Goal: Transaction & Acquisition: Purchase product/service

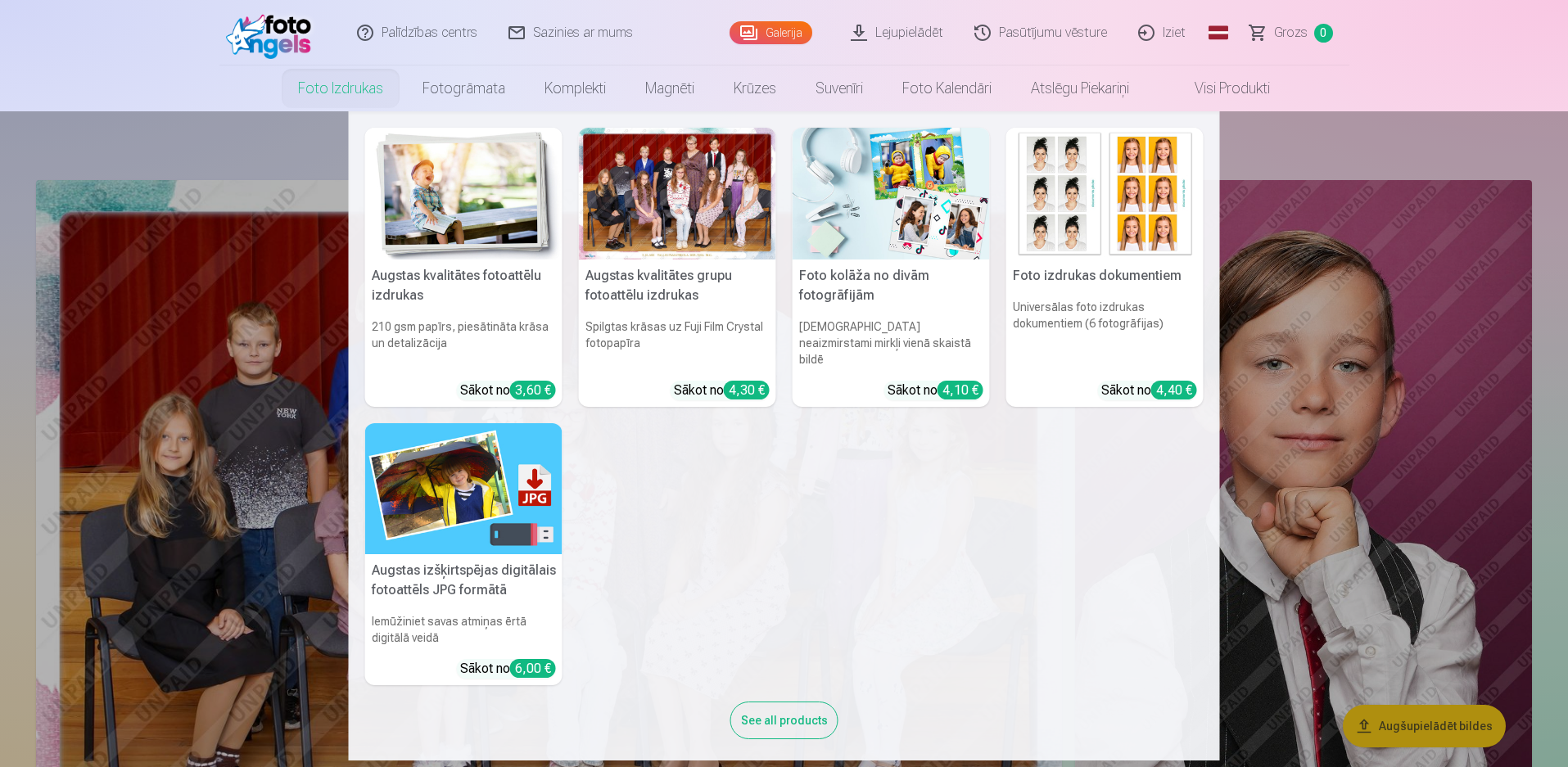
click at [703, 196] on div at bounding box center [677, 193] width 197 height 132
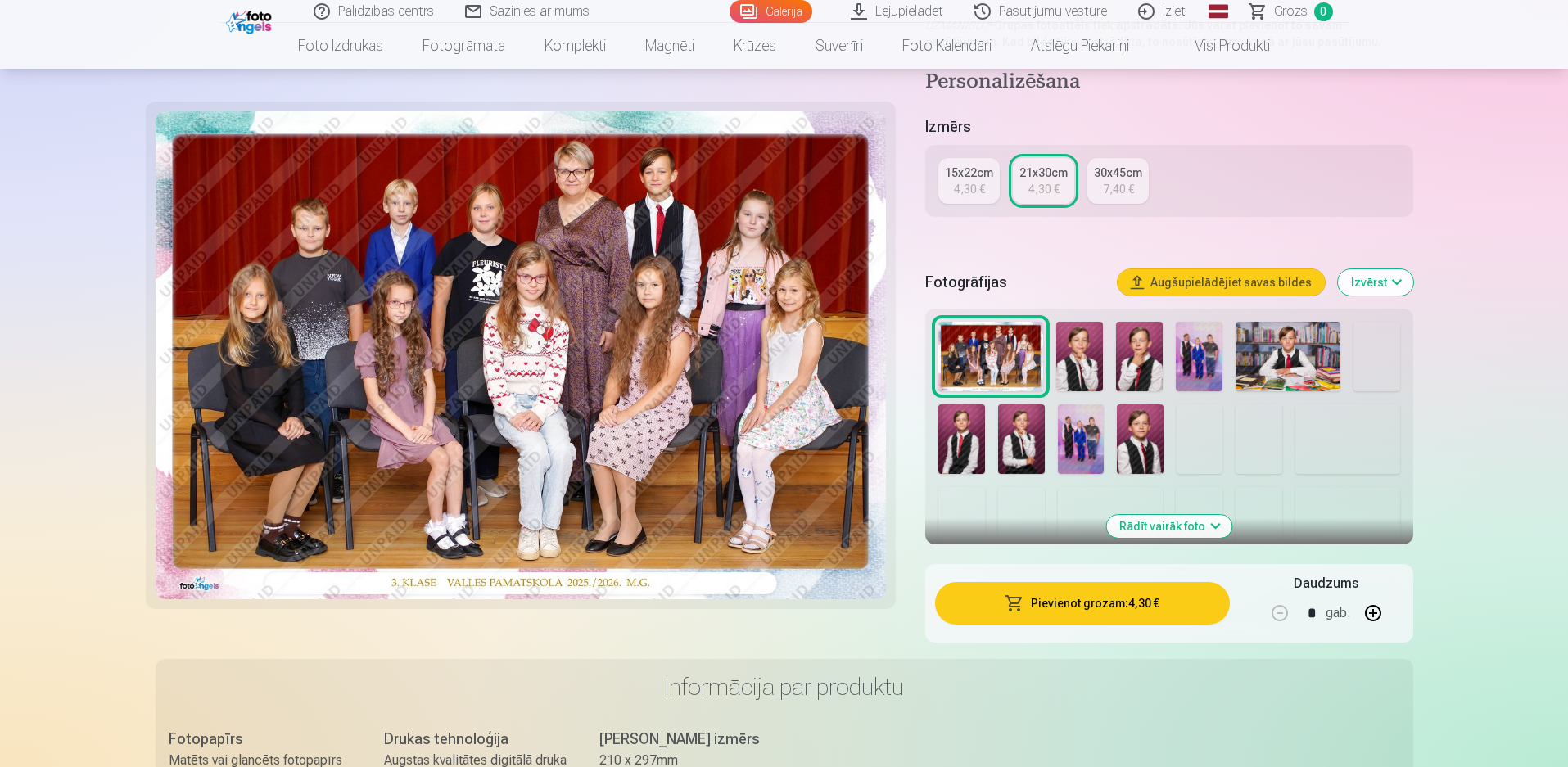
scroll to position [328, 0]
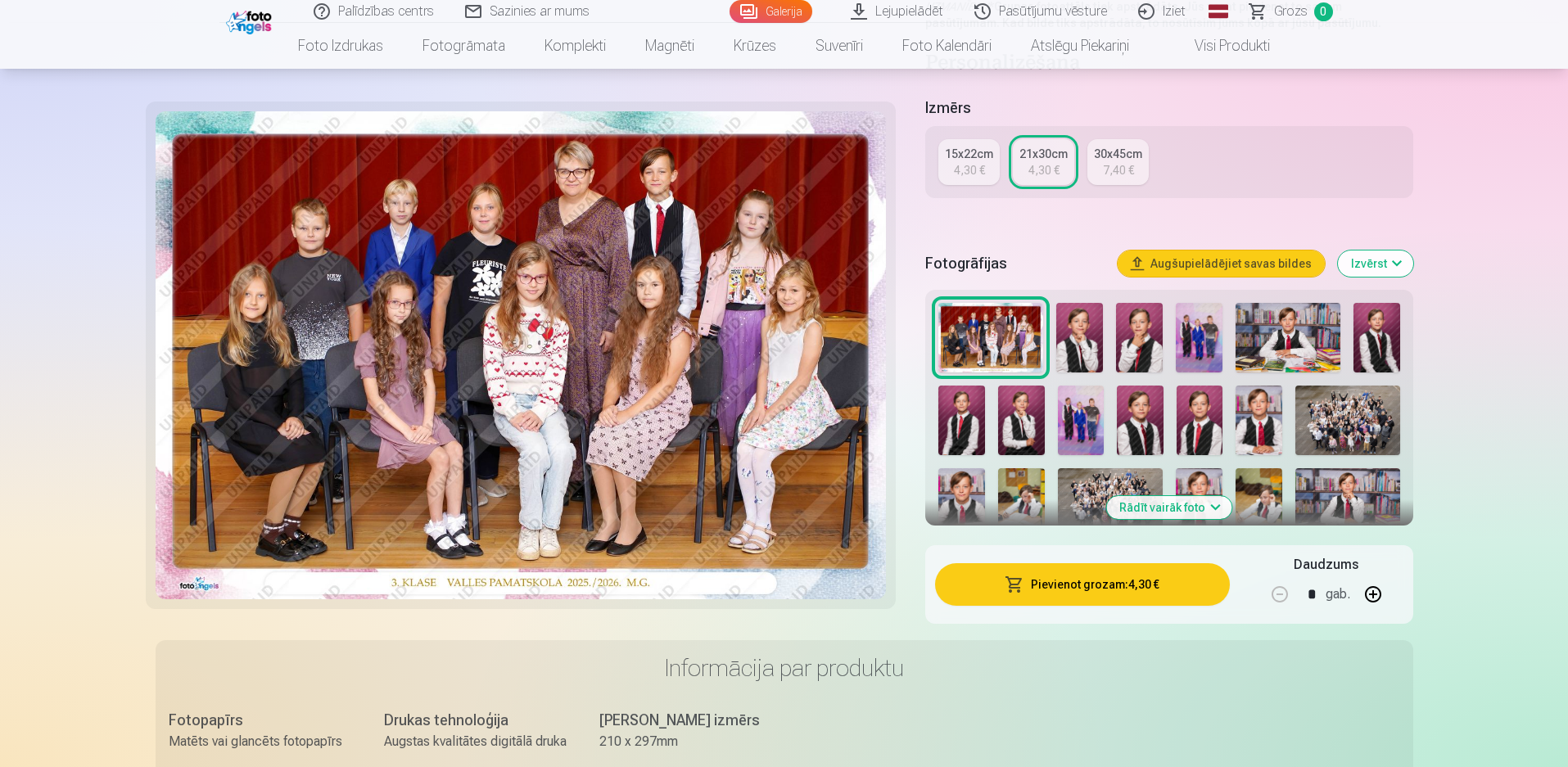
click at [1154, 583] on button "Pievienot grozam : 4,30 €" at bounding box center [1082, 584] width 294 height 43
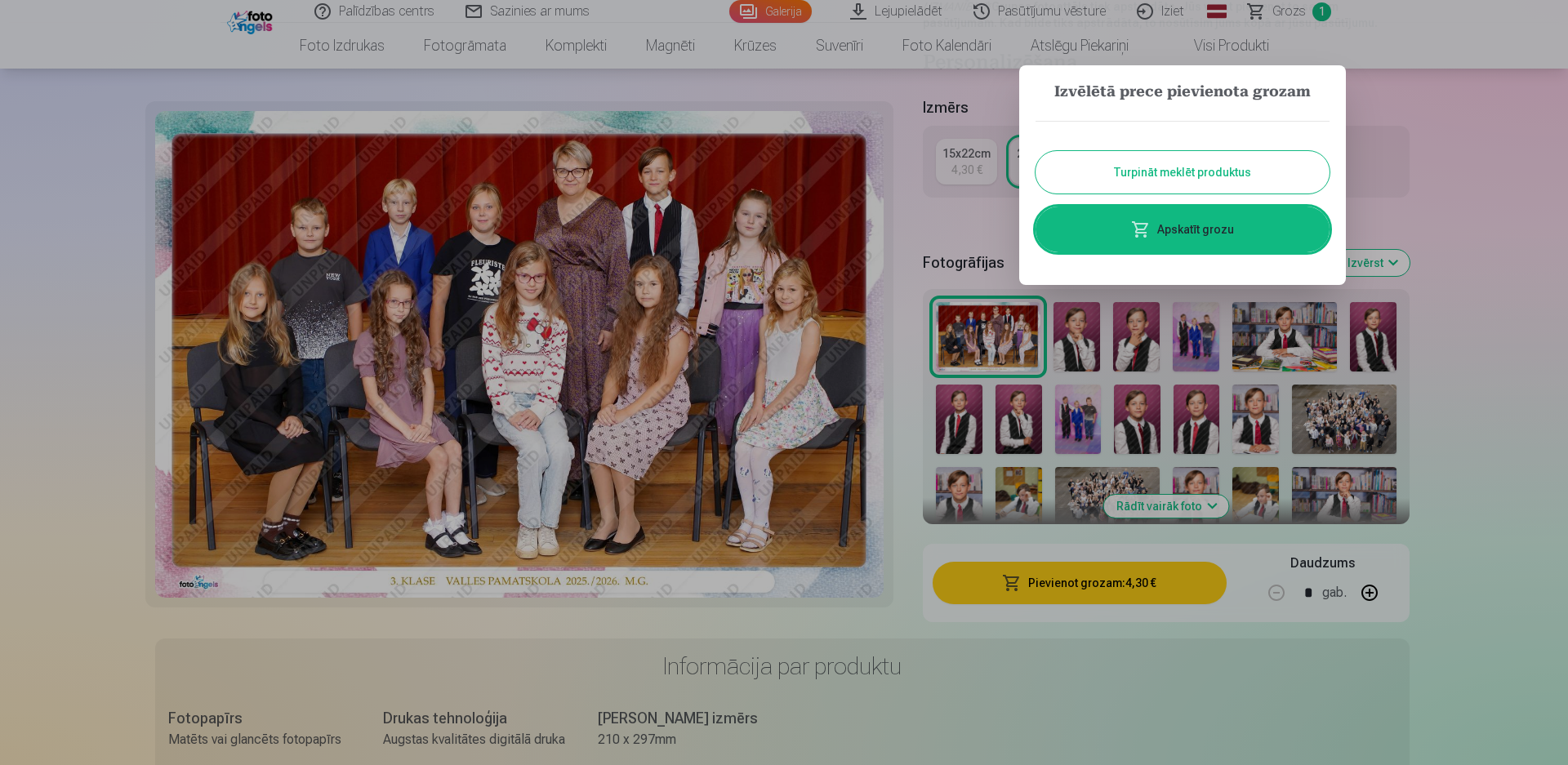
click at [1131, 177] on button "Turpināt meklēt produktus" at bounding box center [1183, 172] width 294 height 42
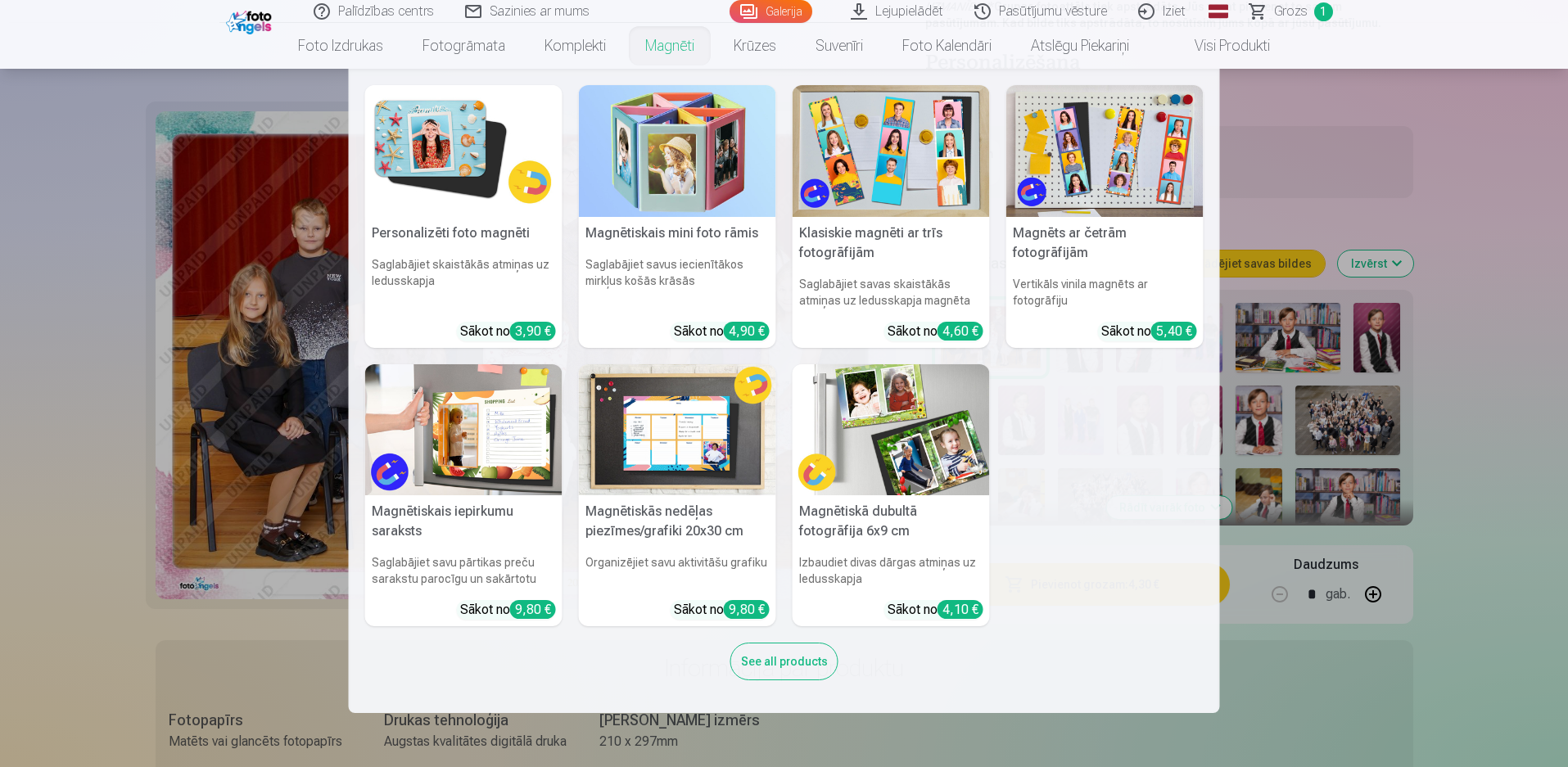
click at [661, 48] on link "Magnēti" at bounding box center [669, 46] width 88 height 46
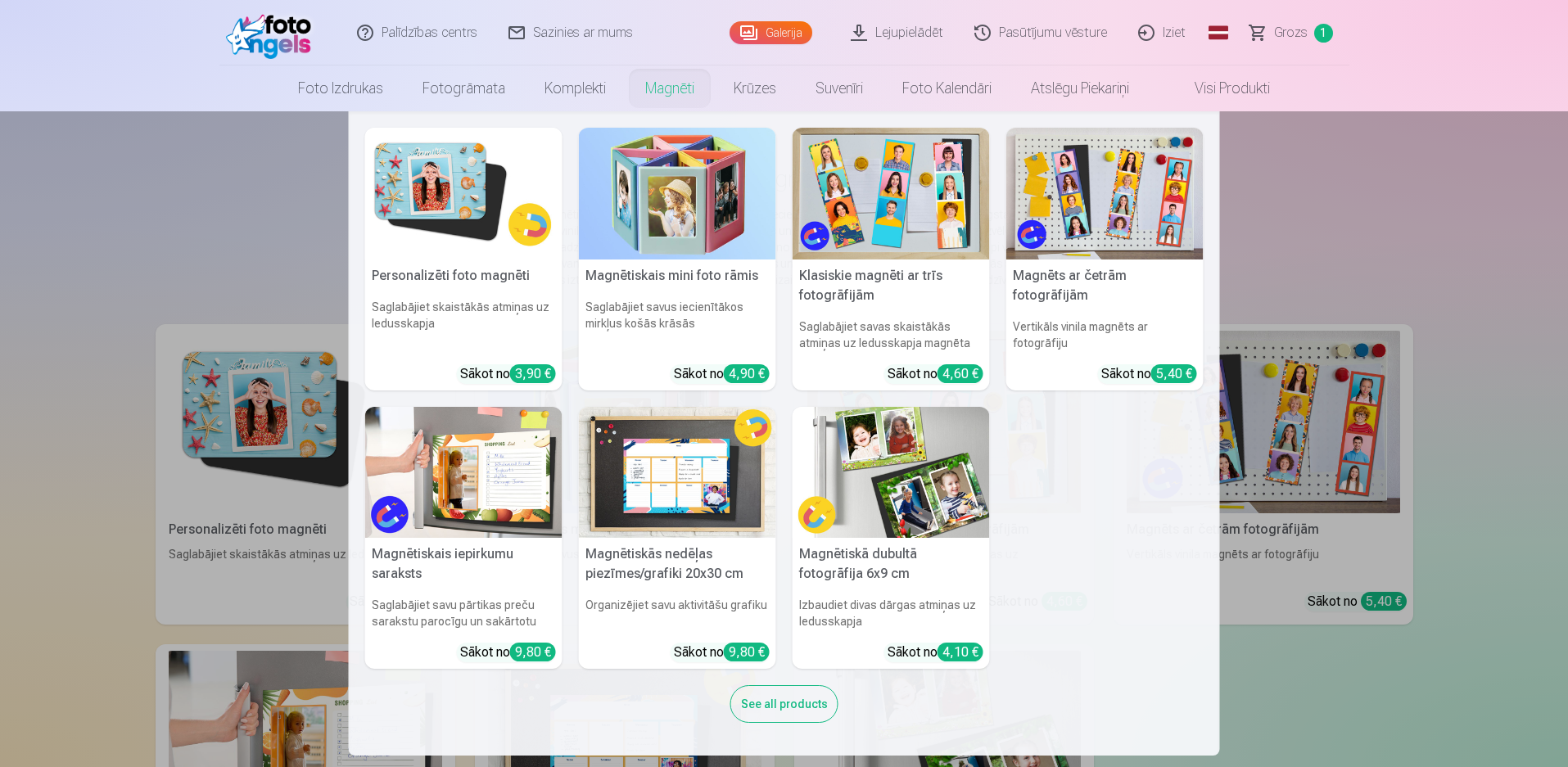
click at [111, 512] on nav "Personalizēti foto magnēti Saglabājiet skaistākās atmiņas uz ledusskapja Sākot …" at bounding box center [784, 432] width 1568 height 644
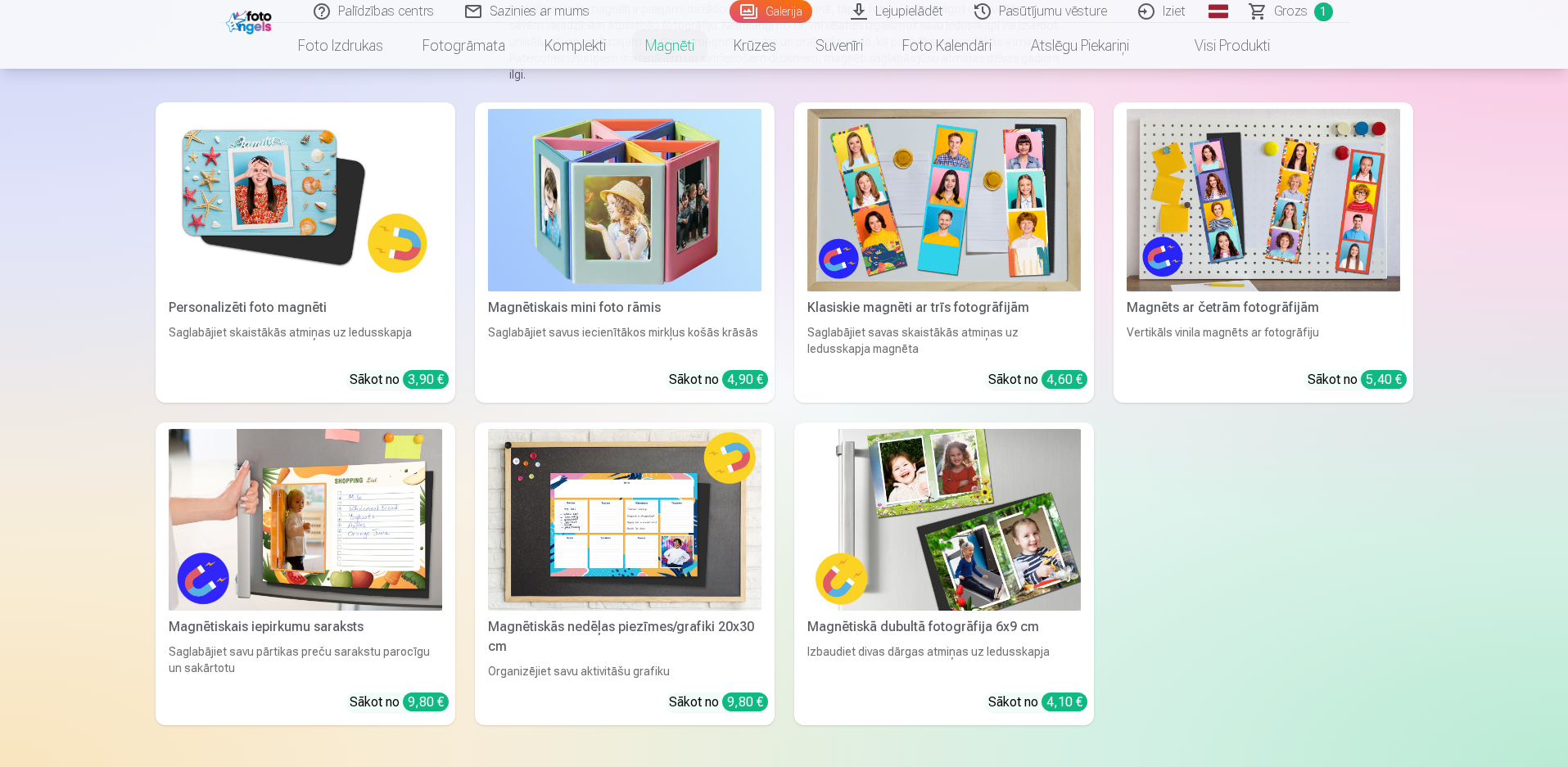
scroll to position [245, 0]
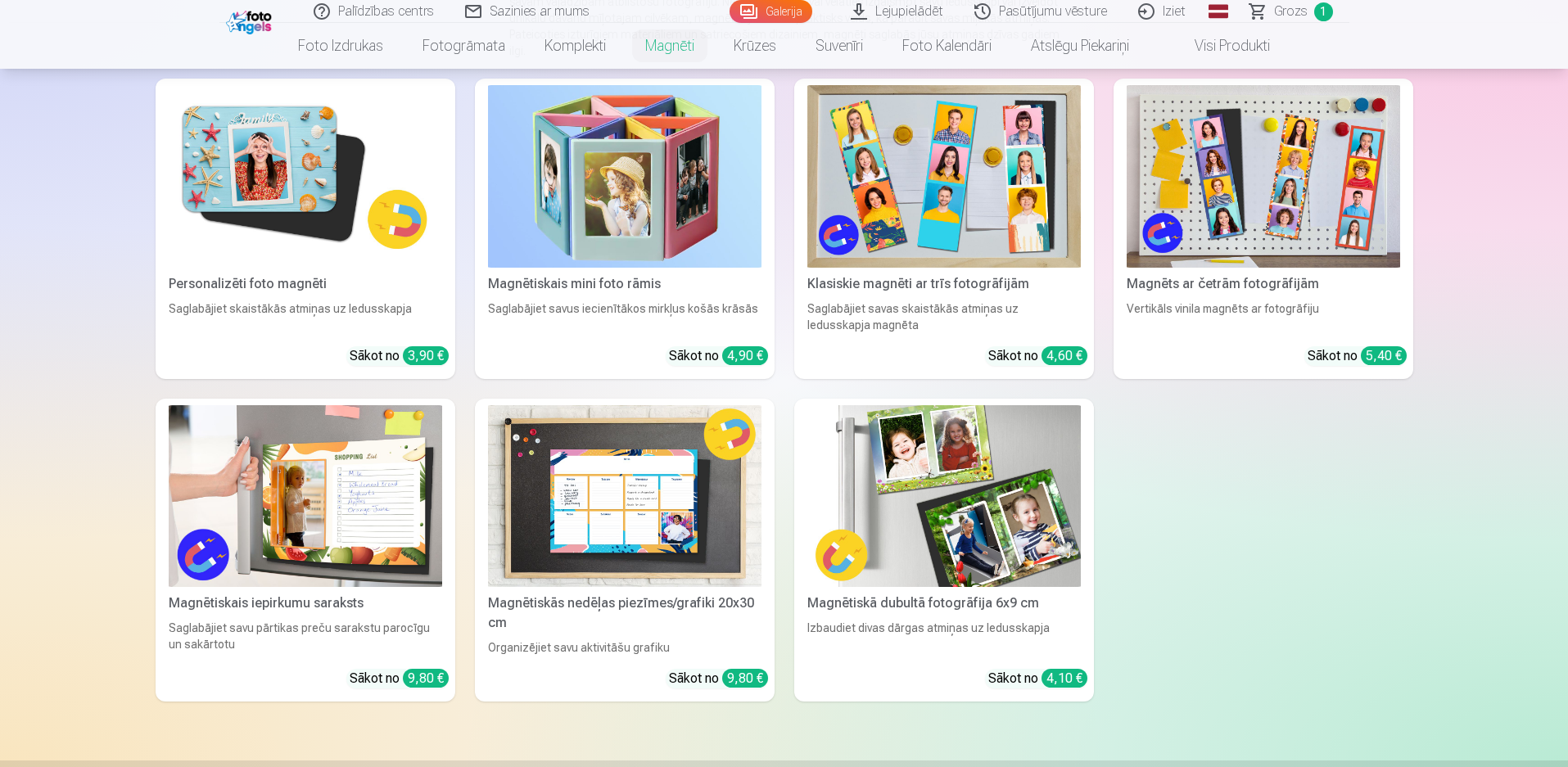
click at [246, 146] on img at bounding box center [305, 176] width 273 height 182
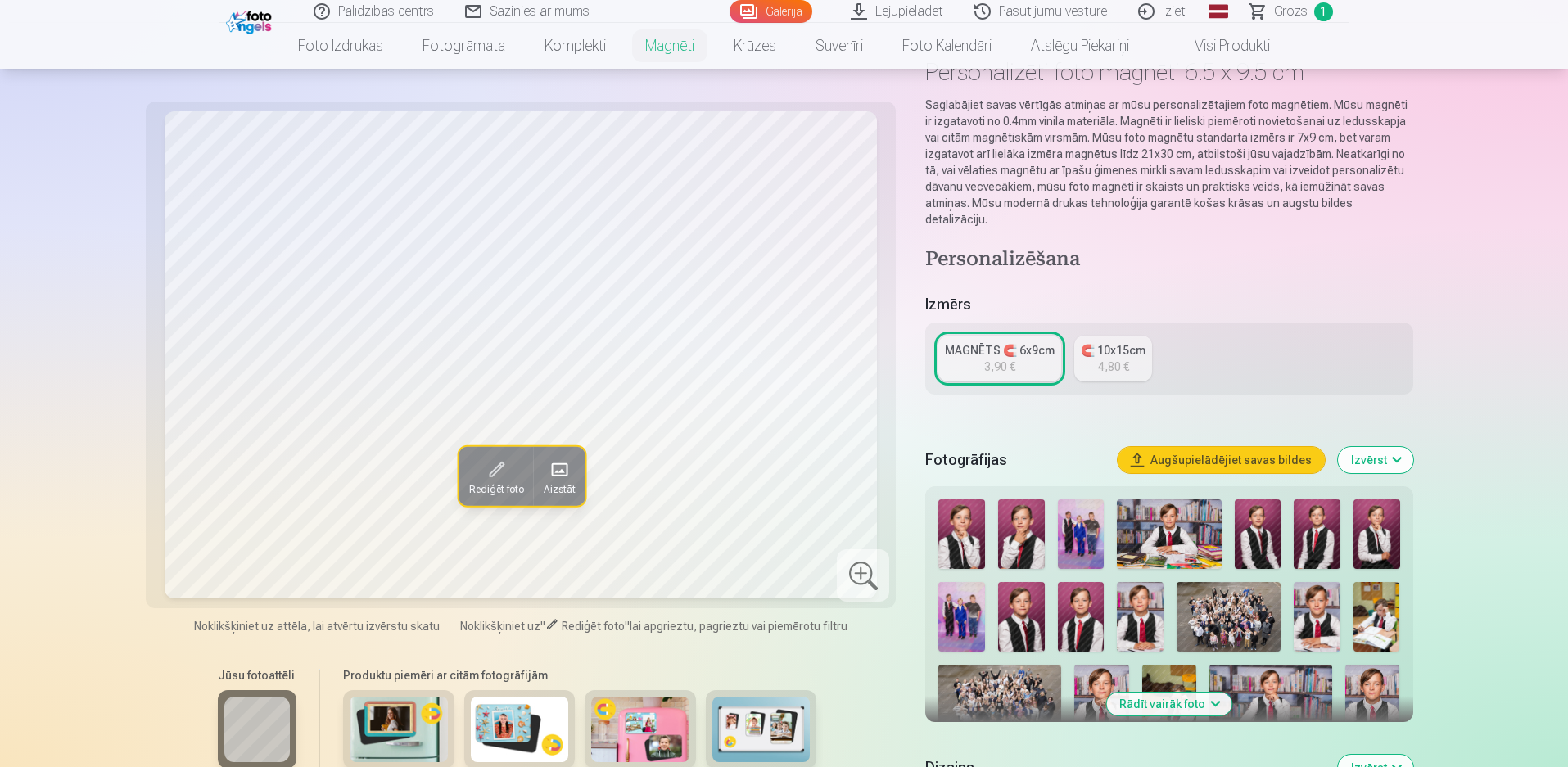
scroll to position [163, 0]
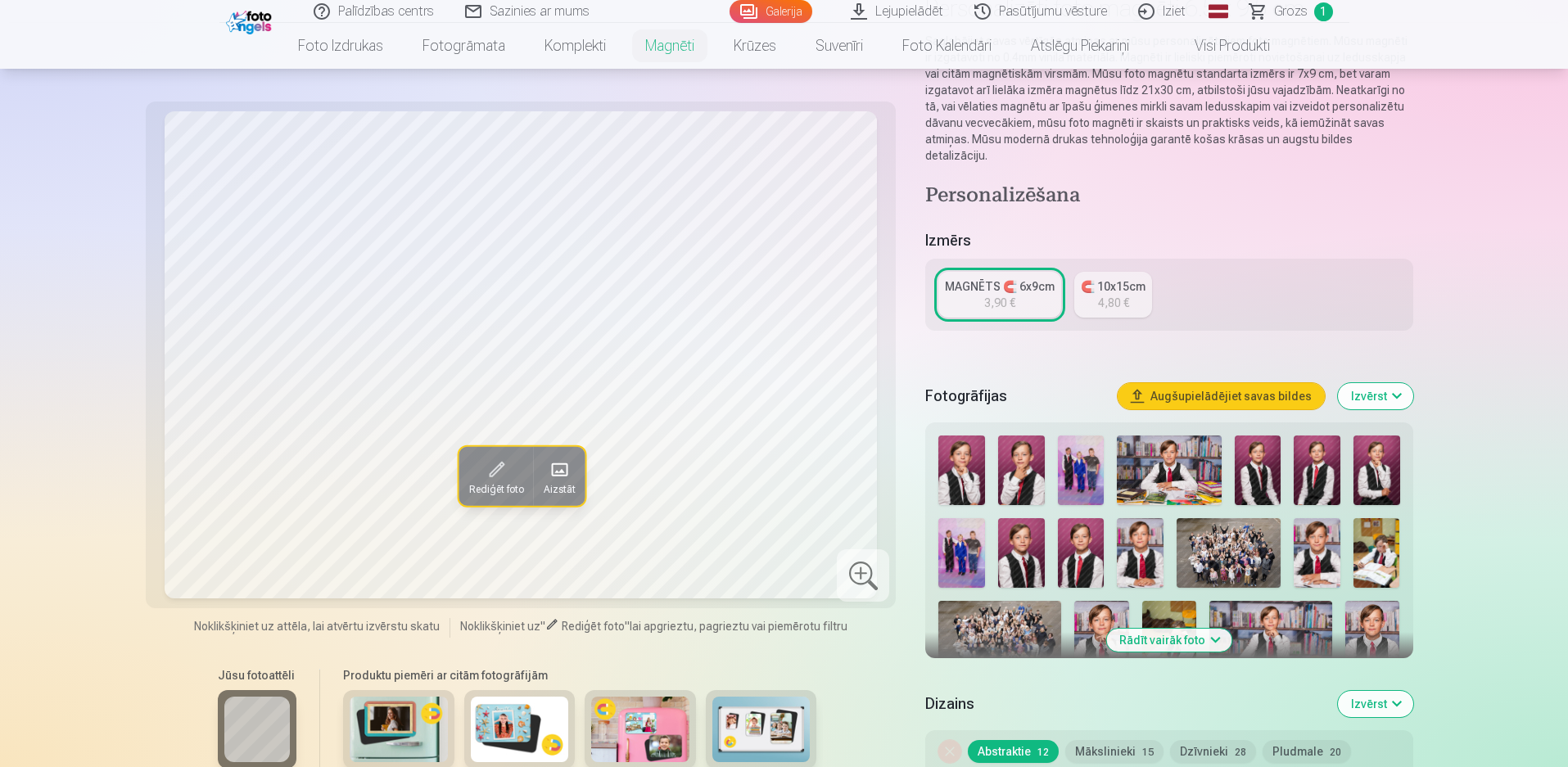
click at [954, 444] on img at bounding box center [961, 470] width 47 height 69
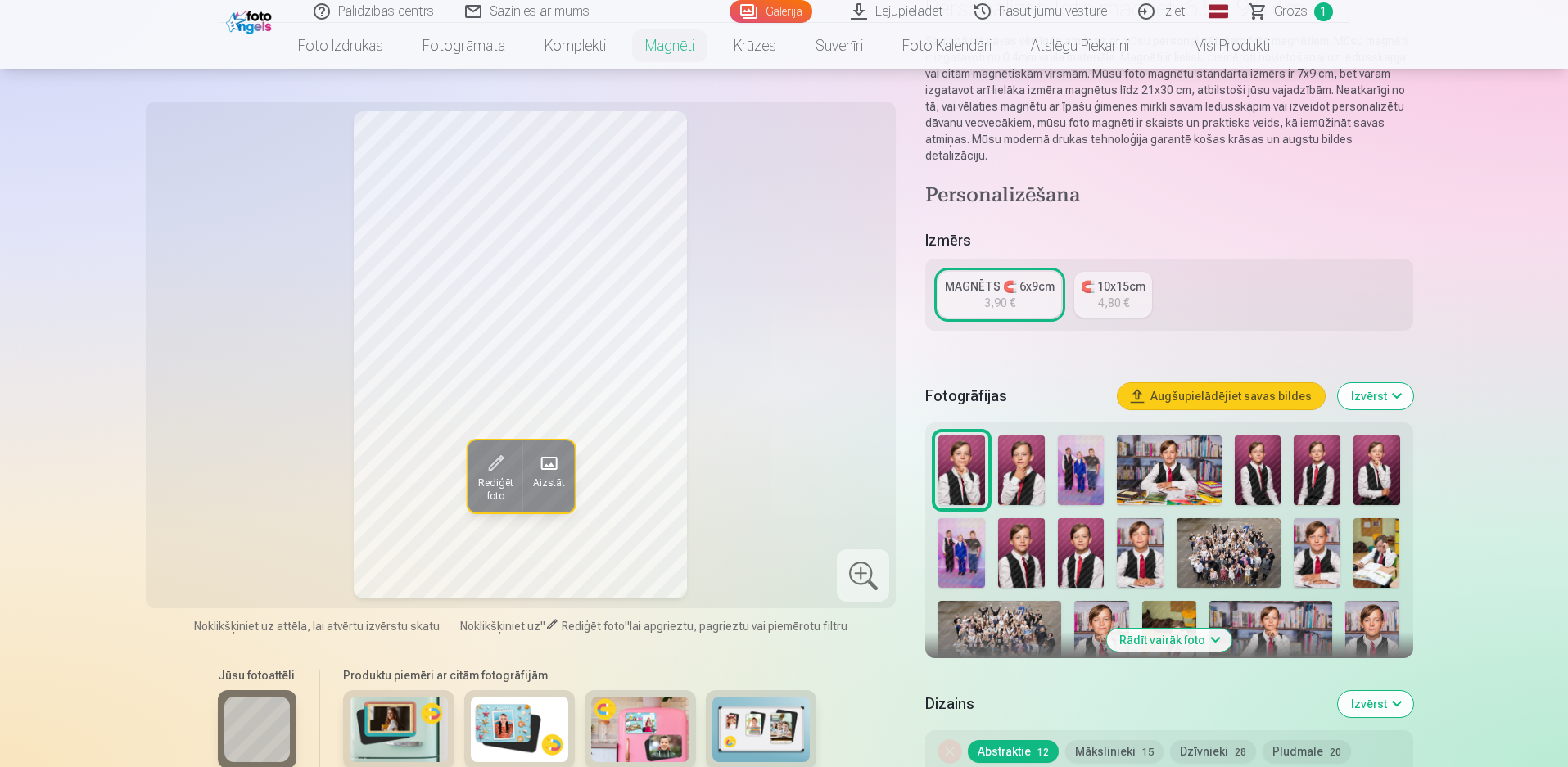
click at [1014, 444] on img at bounding box center [1021, 470] width 47 height 69
click at [1269, 458] on img at bounding box center [1257, 470] width 47 height 69
click at [1305, 451] on img at bounding box center [1317, 470] width 47 height 69
click at [1370, 463] on img at bounding box center [1376, 470] width 47 height 69
click at [1326, 525] on img at bounding box center [1317, 553] width 47 height 69
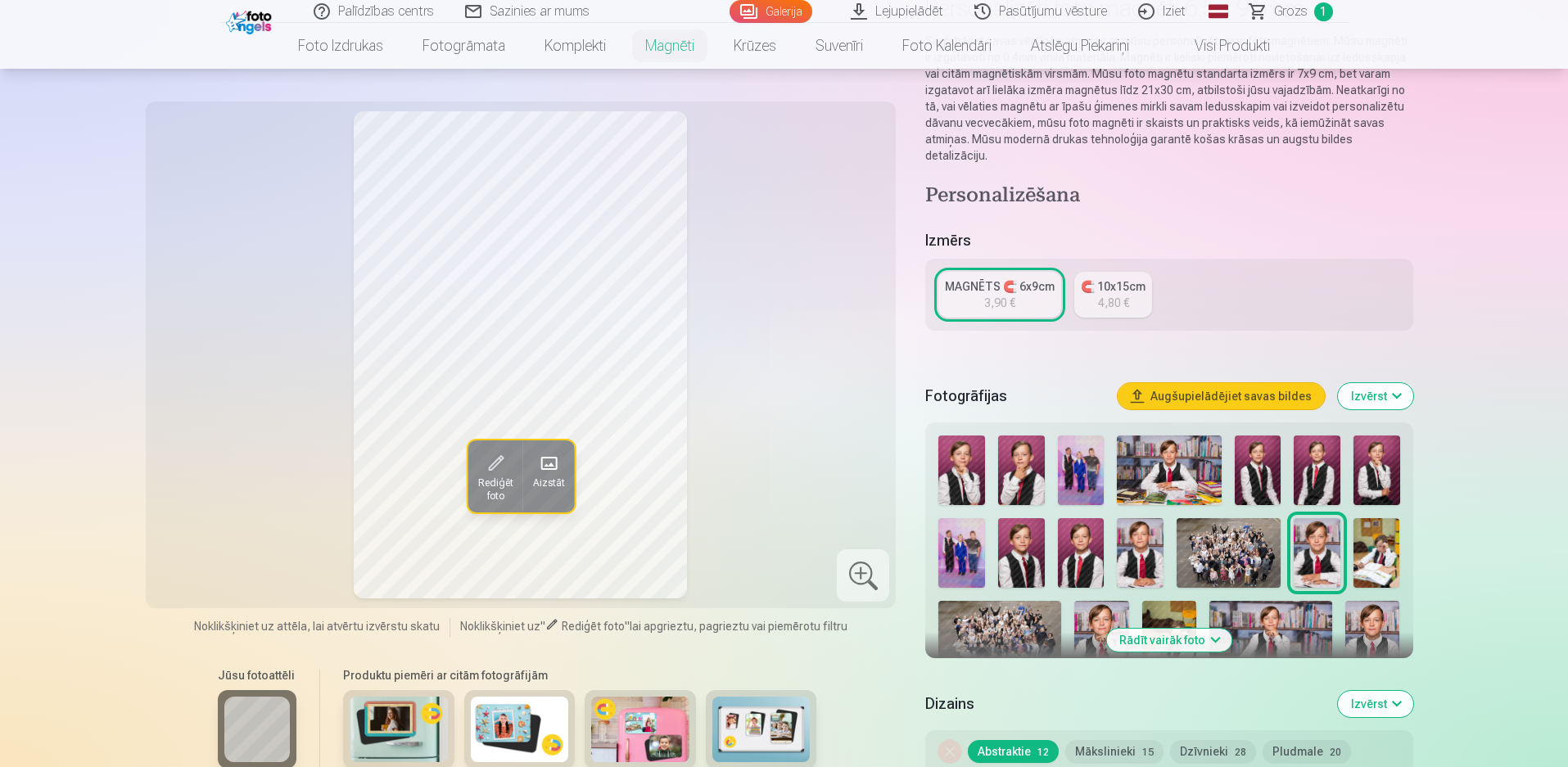
click at [1135, 537] on img at bounding box center [1139, 553] width 47 height 69
click at [1130, 540] on img at bounding box center [1139, 553] width 47 height 69
click at [1095, 532] on img at bounding box center [1081, 553] width 47 height 69
click at [1035, 523] on img at bounding box center [1021, 553] width 47 height 69
click at [1141, 537] on img at bounding box center [1139, 553] width 47 height 69
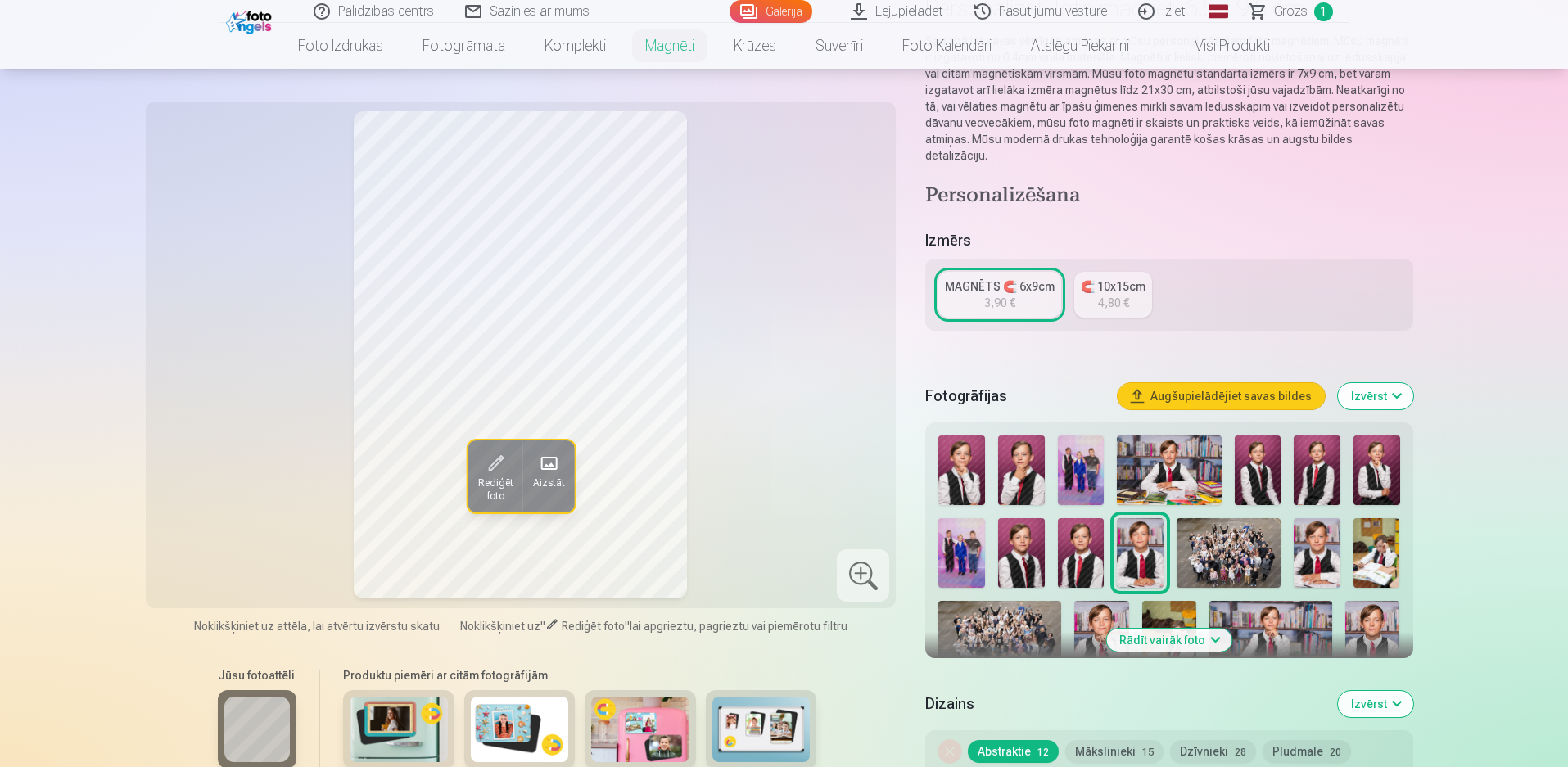
click at [1235, 447] on img at bounding box center [1257, 470] width 47 height 69
click at [1314, 467] on img at bounding box center [1317, 470] width 47 height 69
click at [1092, 533] on img at bounding box center [1081, 553] width 47 height 69
click at [1144, 543] on img at bounding box center [1139, 553] width 47 height 69
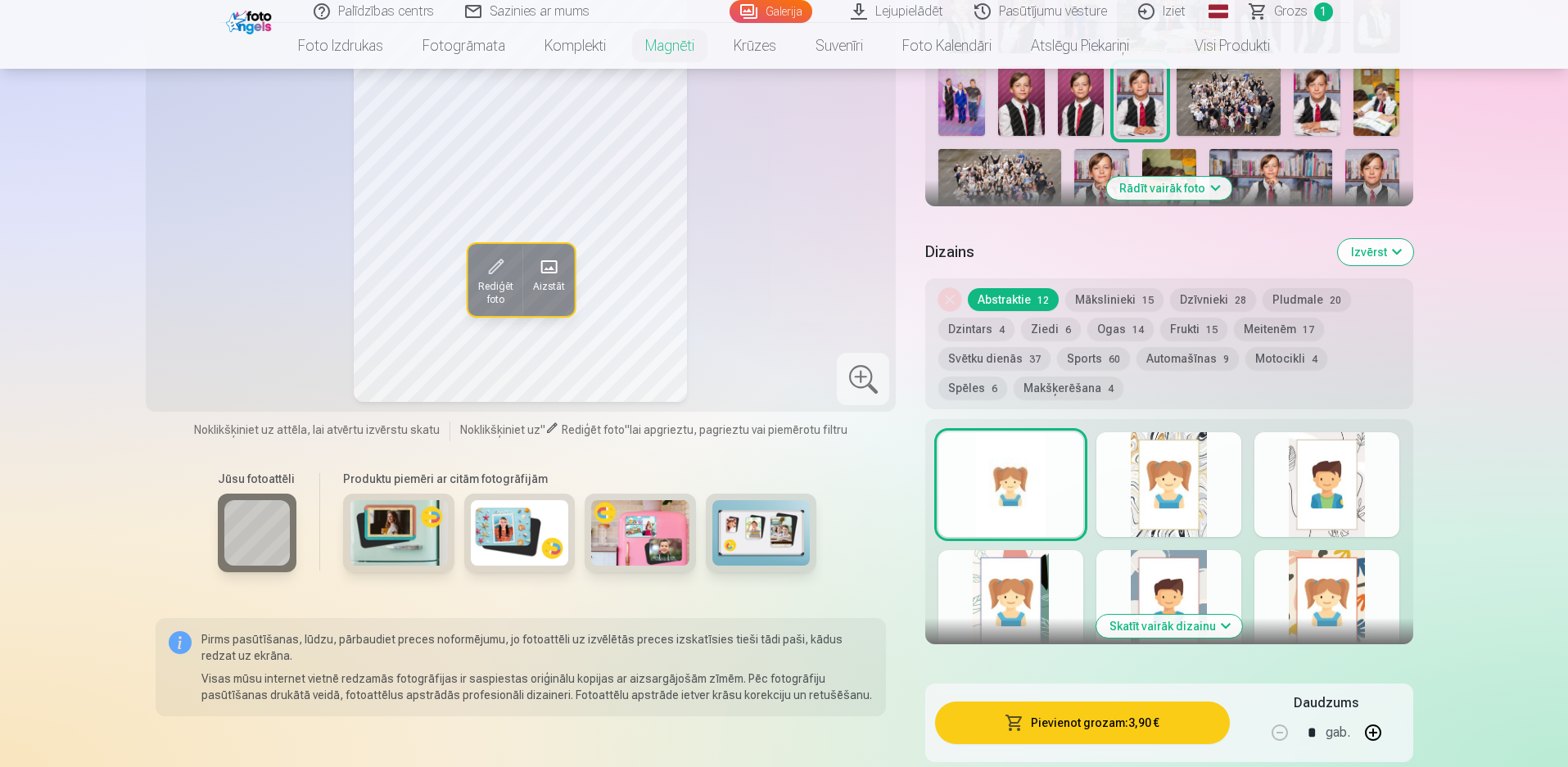
scroll to position [736, 0]
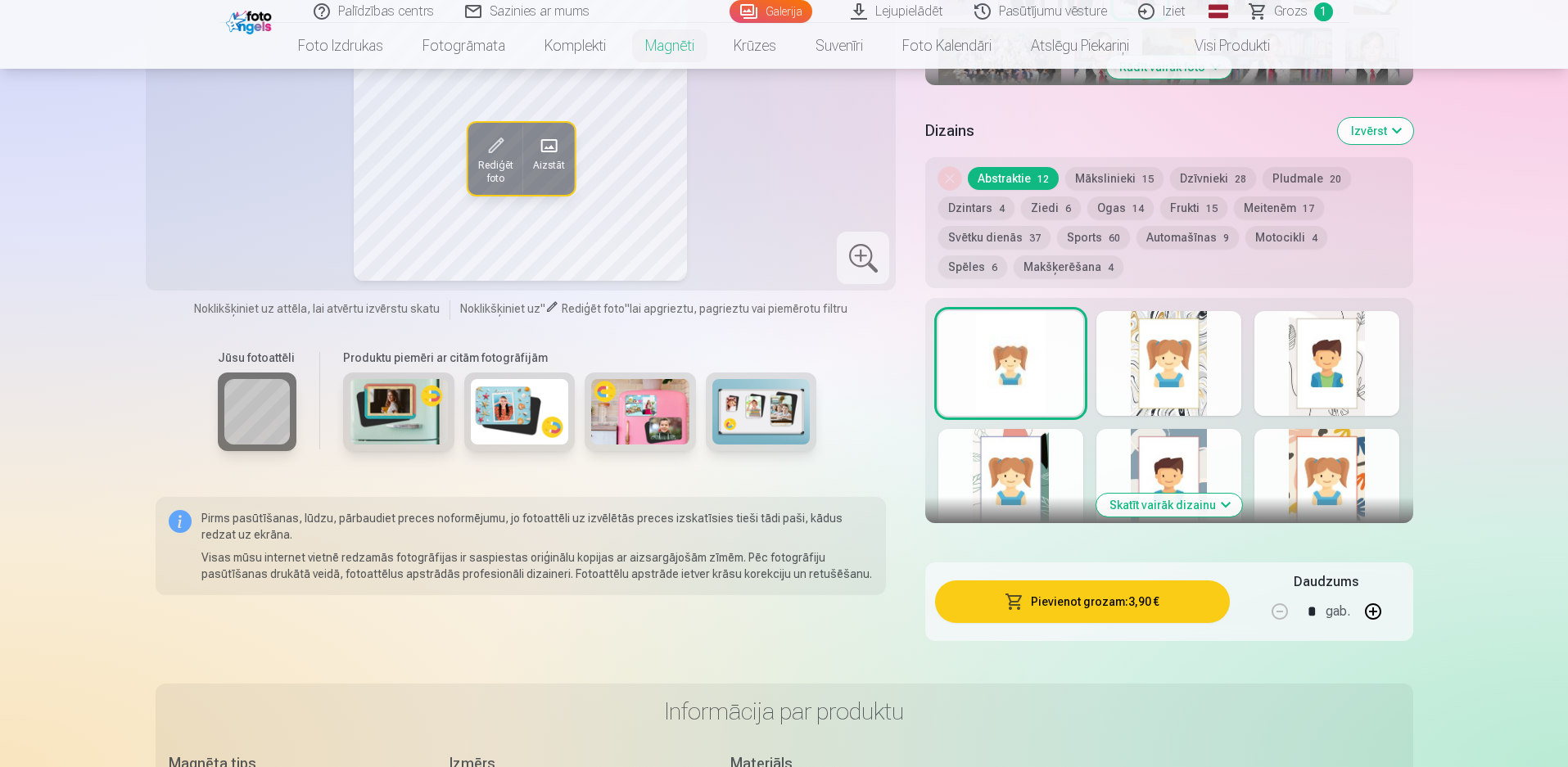
click at [1162, 494] on button "Skatīt vairāk dizainu" at bounding box center [1169, 505] width 146 height 23
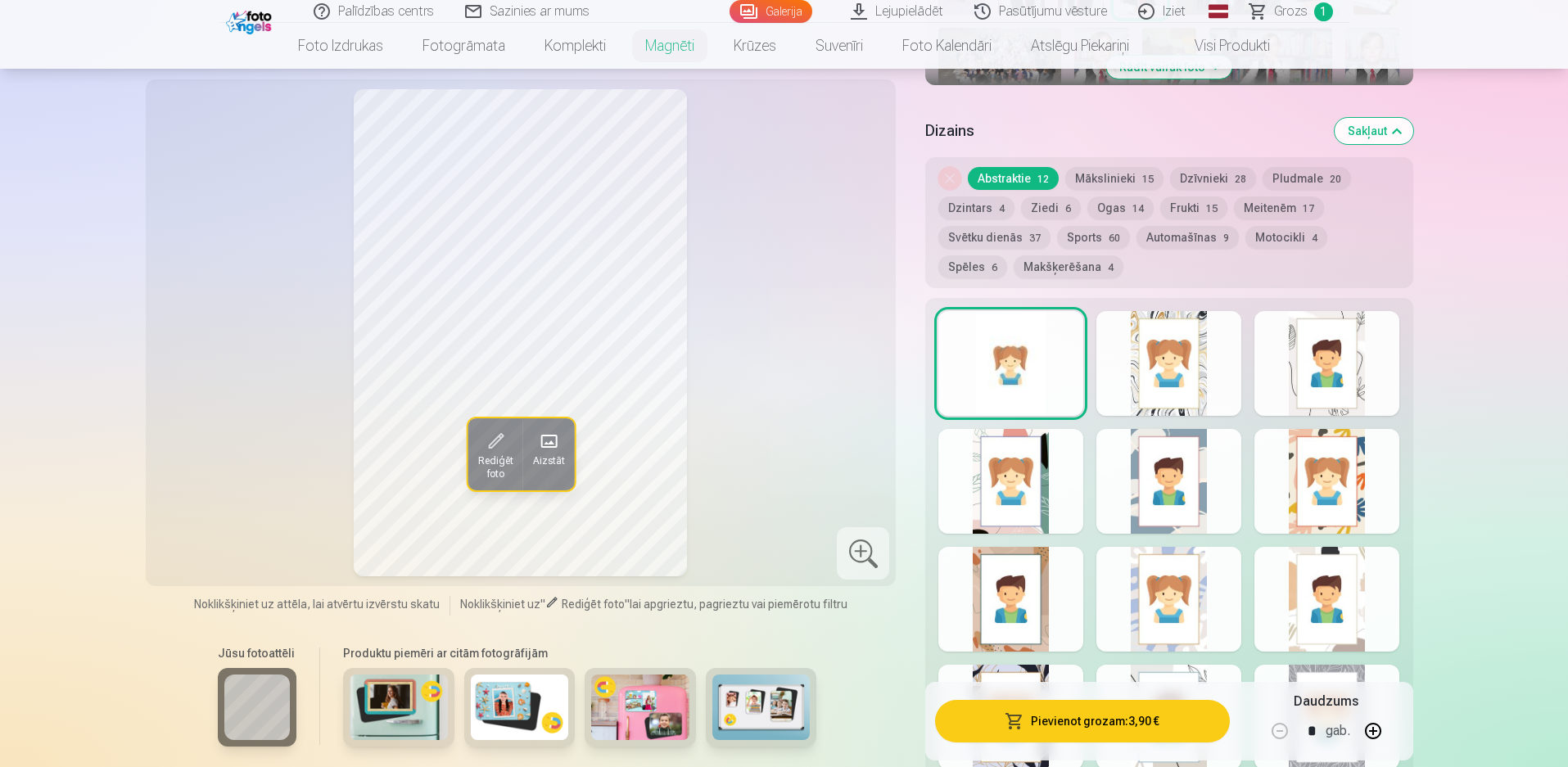
click at [1165, 583] on div at bounding box center [1169, 600] width 145 height 105
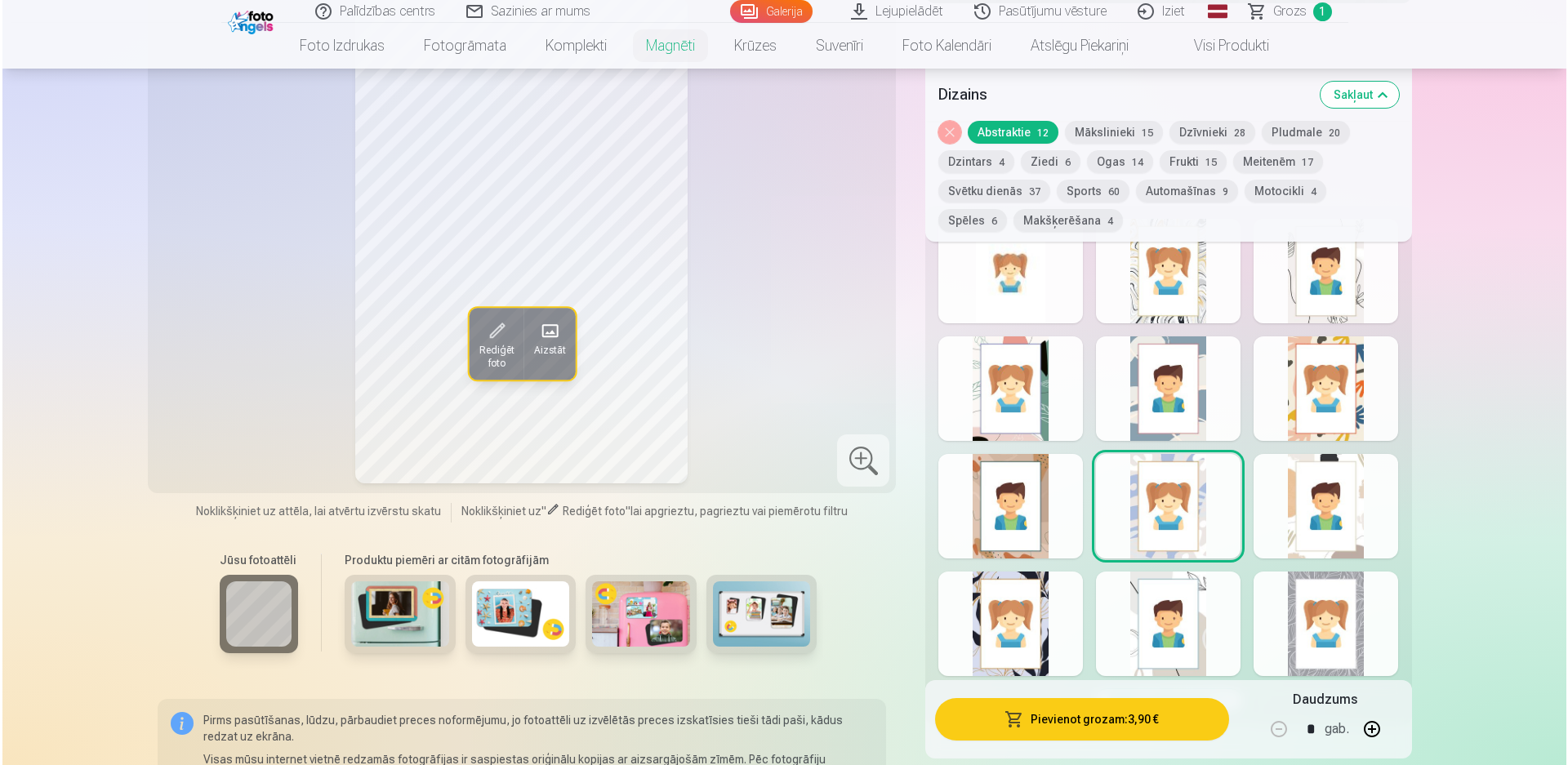
scroll to position [1061, 0]
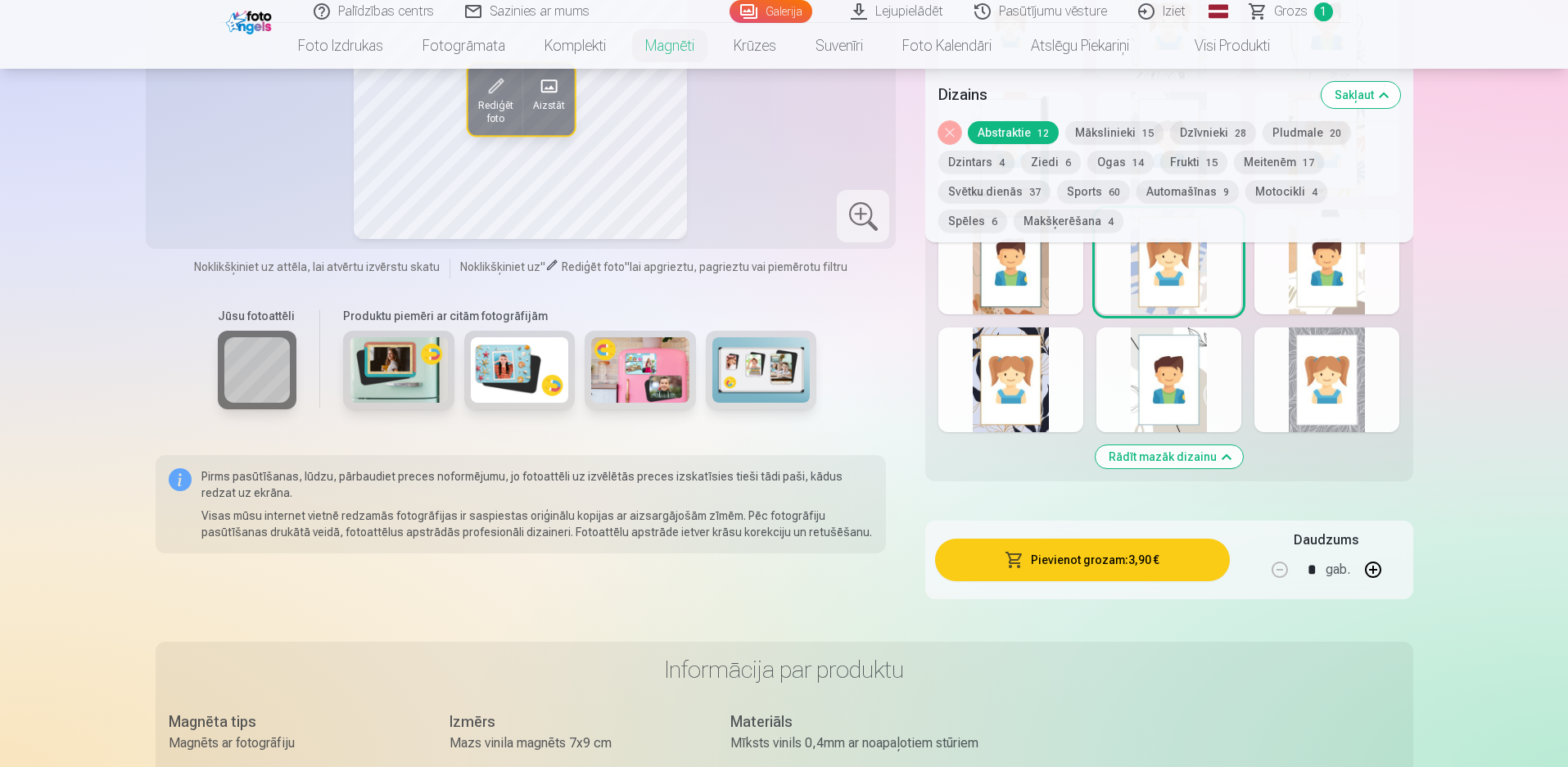
click at [1163, 561] on button "Pievienot grozam : 3,90 €" at bounding box center [1082, 559] width 294 height 43
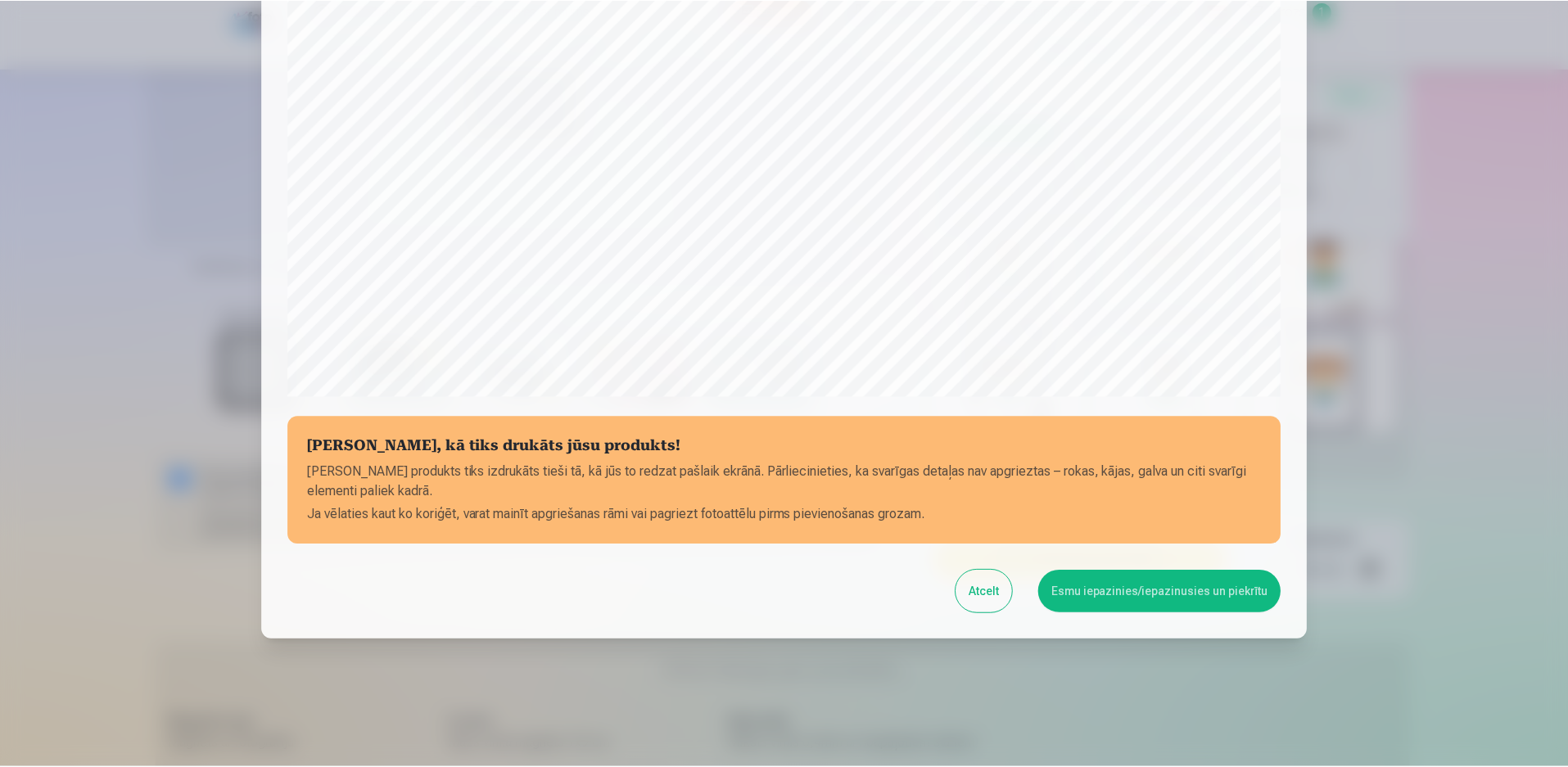
scroll to position [412, 0]
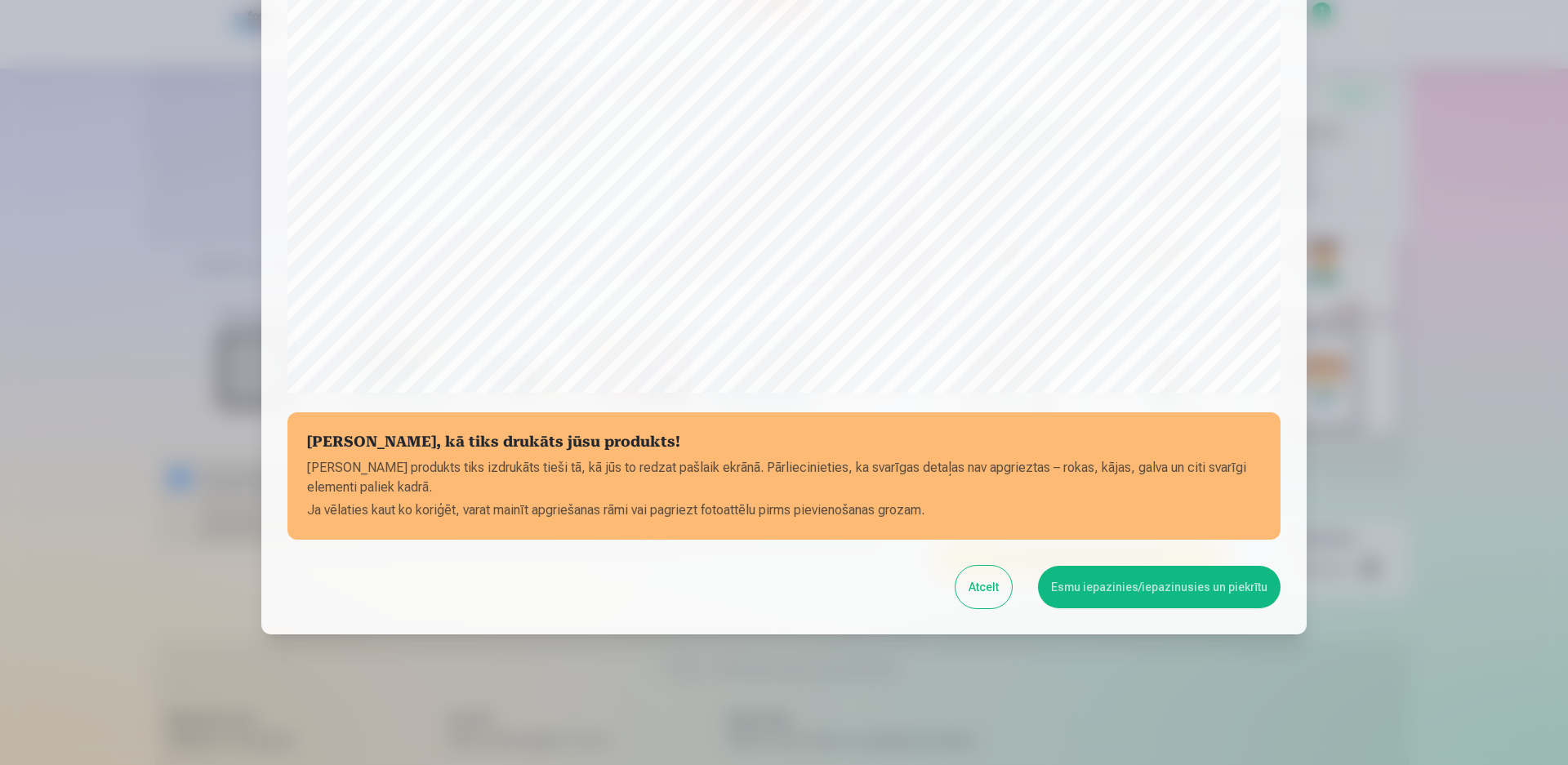
click at [1176, 587] on button "Esmu iepazinies/iepazinusies un piekrītu" at bounding box center [1159, 586] width 243 height 42
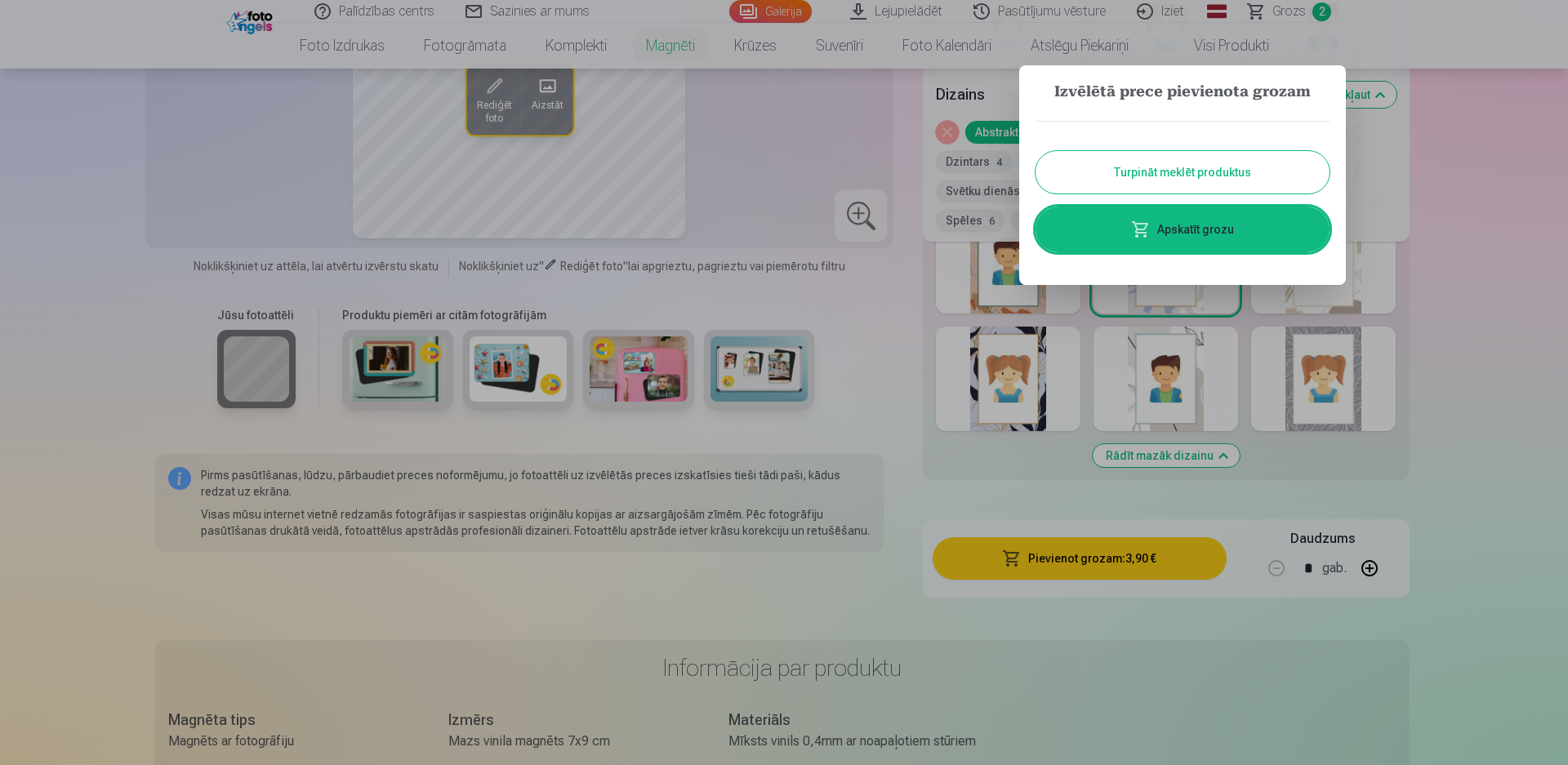
click at [1142, 158] on button "Turpināt meklēt produktus" at bounding box center [1183, 172] width 294 height 42
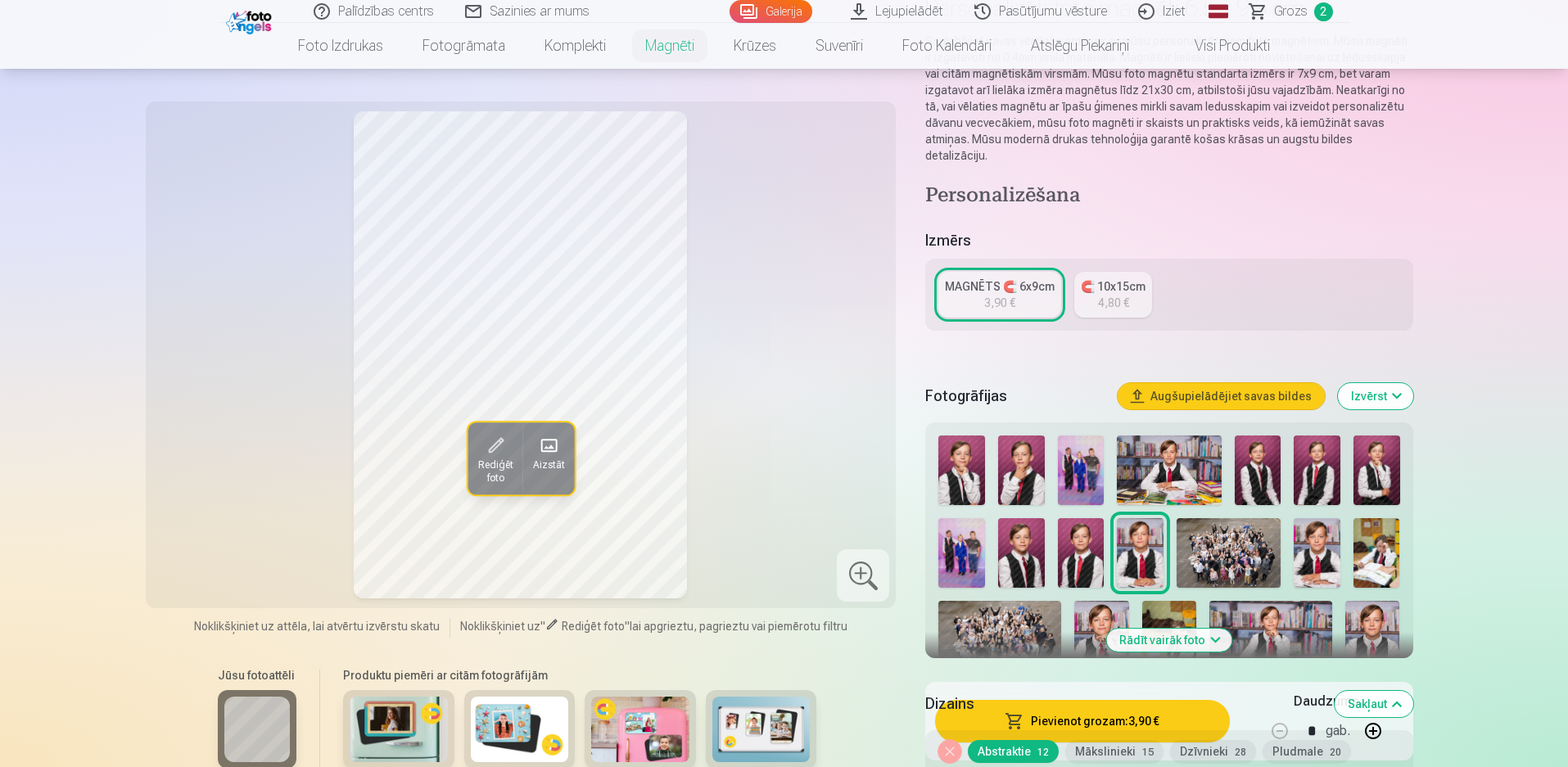
scroll to position [0, 0]
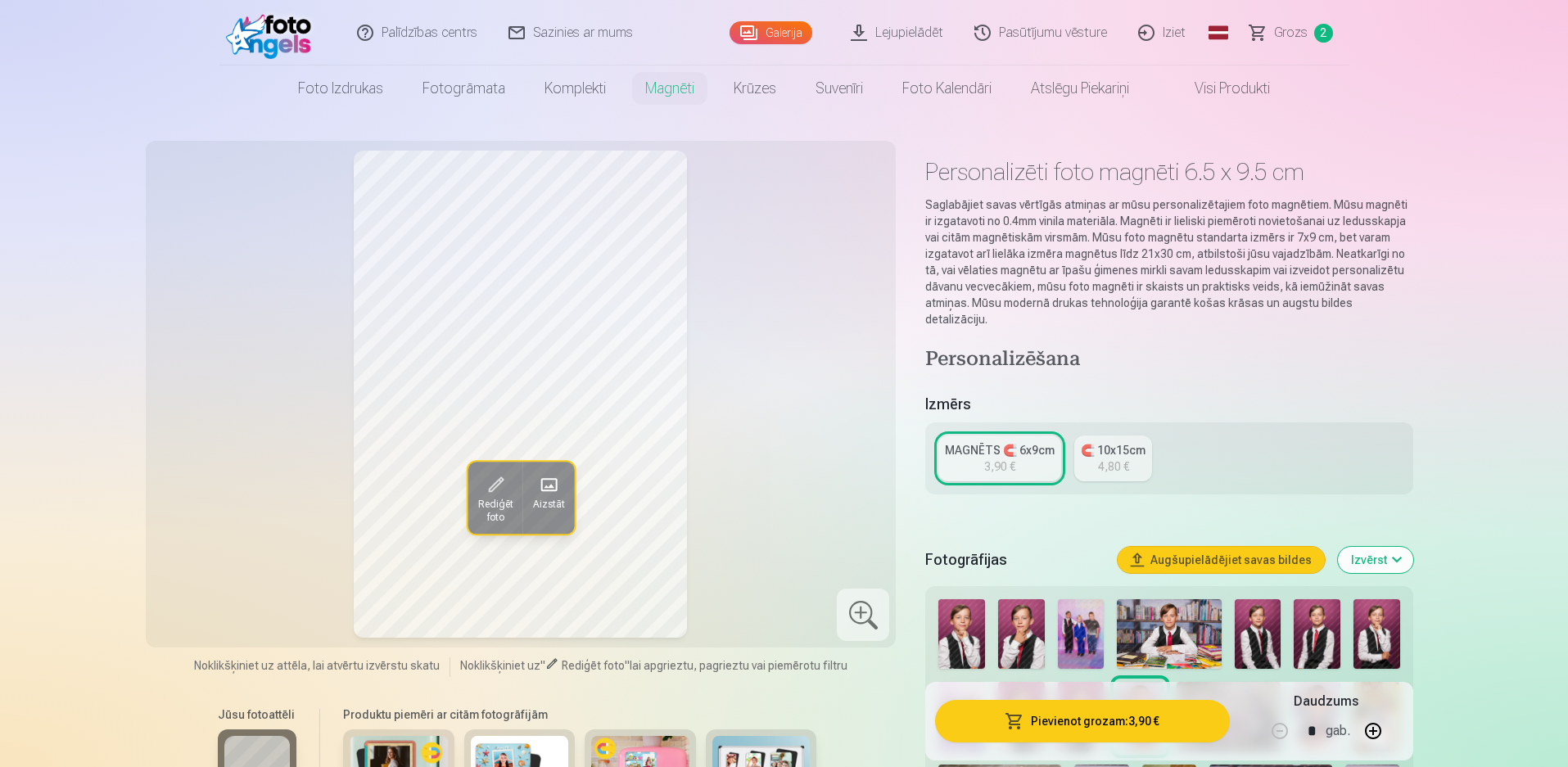
click at [305, 97] on link "Foto izdrukas" at bounding box center [341, 88] width 125 height 46
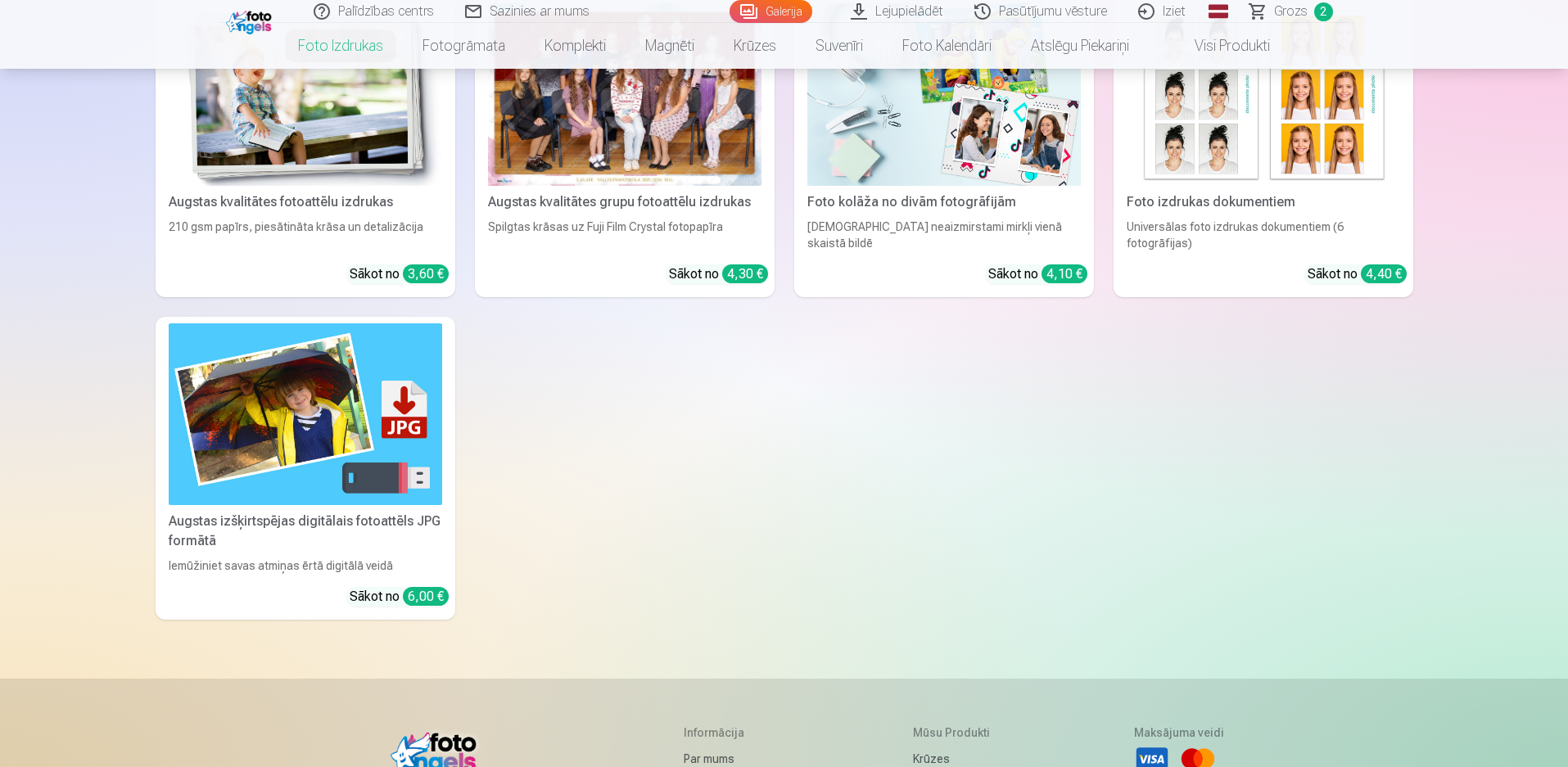
scroll to position [82, 0]
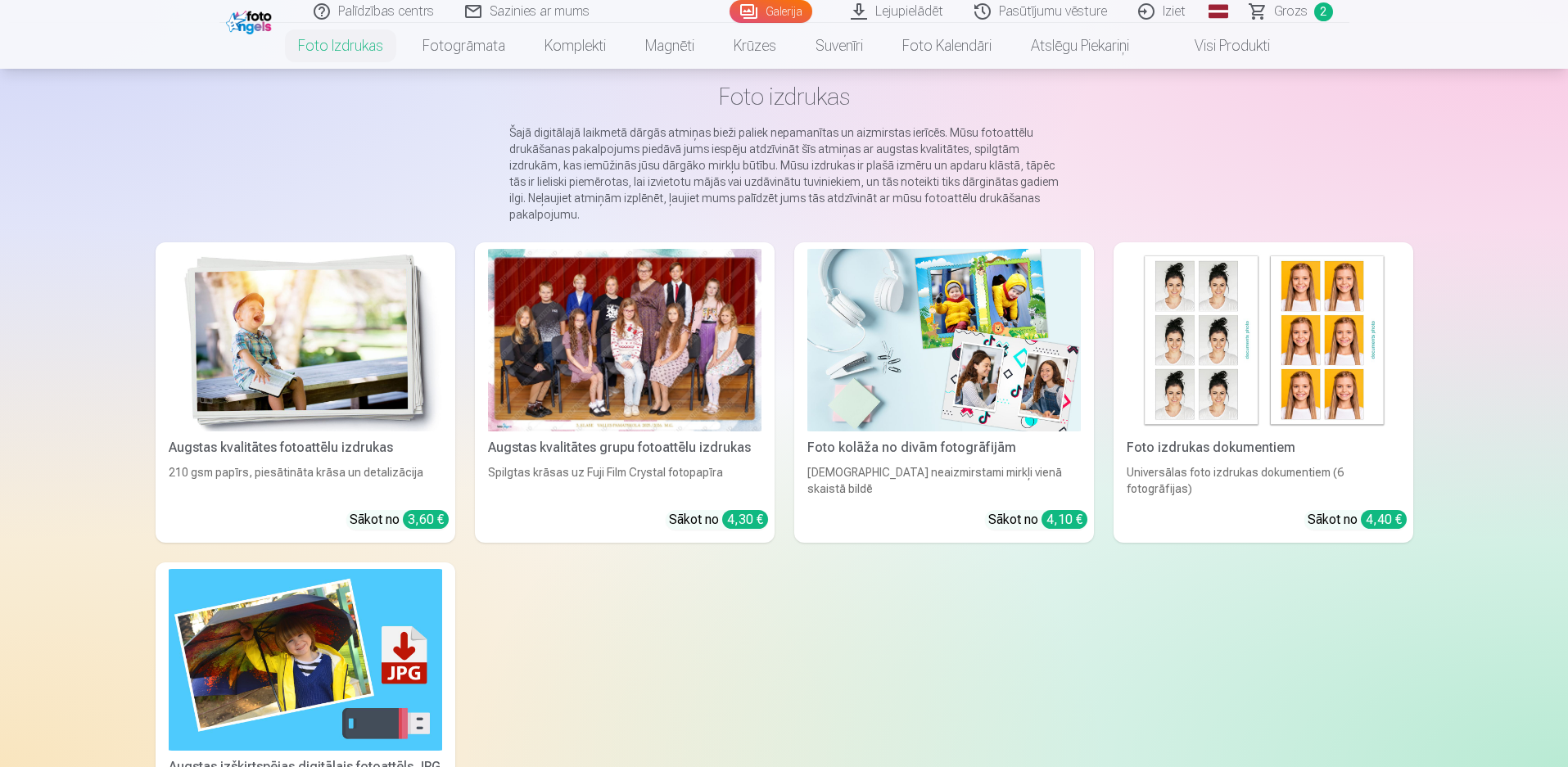
click at [355, 374] on img at bounding box center [305, 339] width 273 height 182
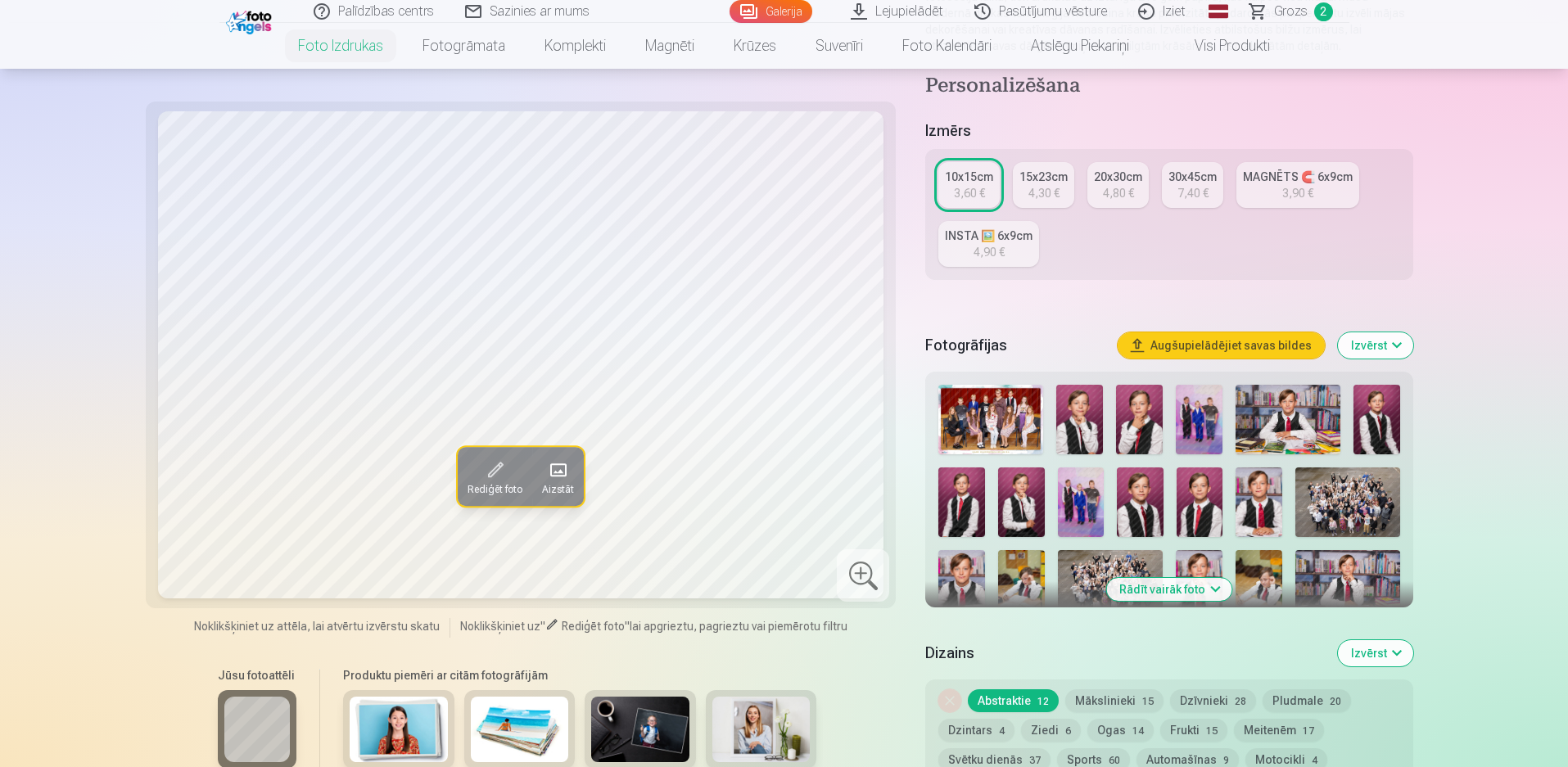
scroll to position [245, 0]
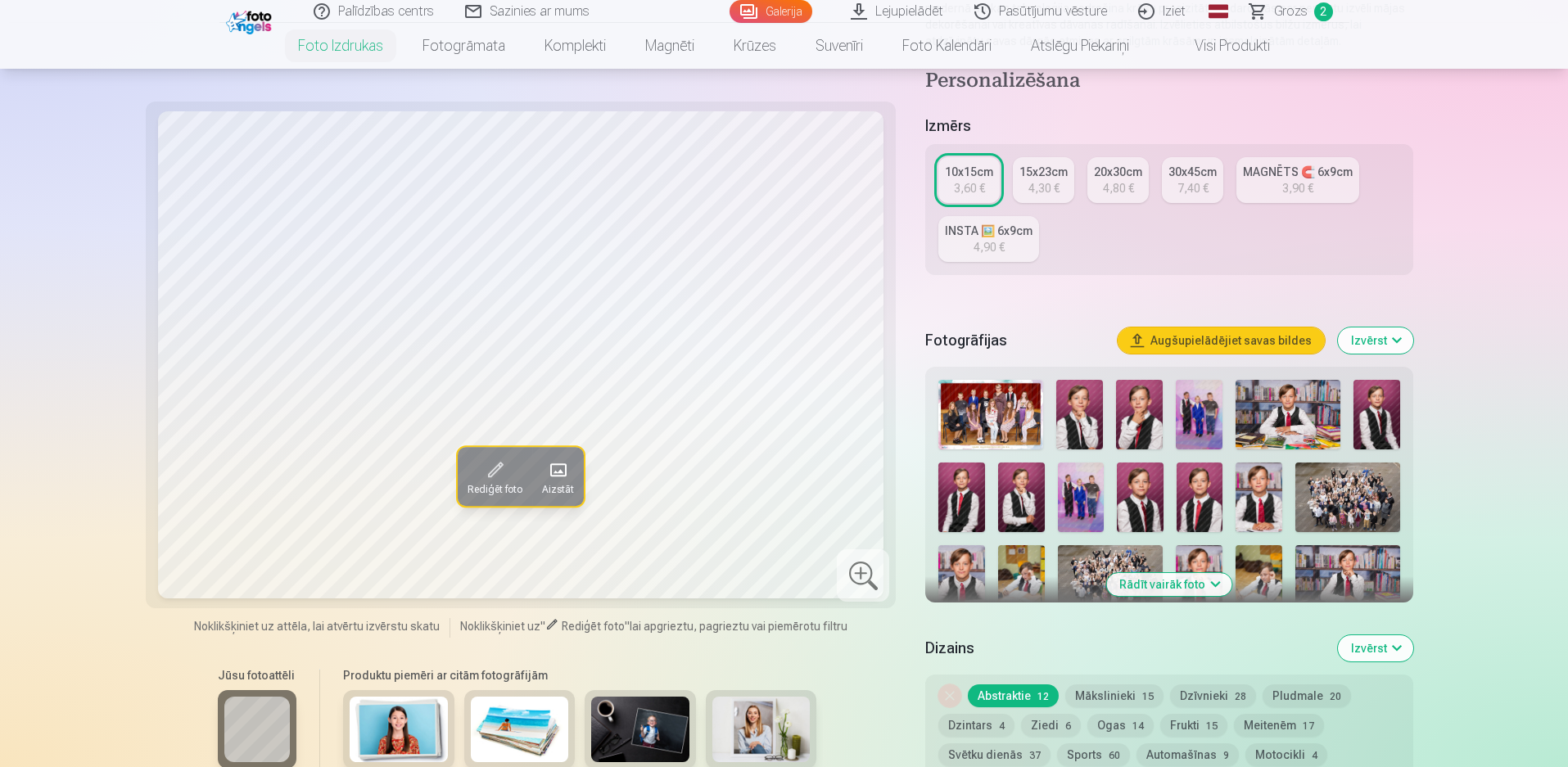
click at [1208, 400] on img at bounding box center [1199, 415] width 47 height 69
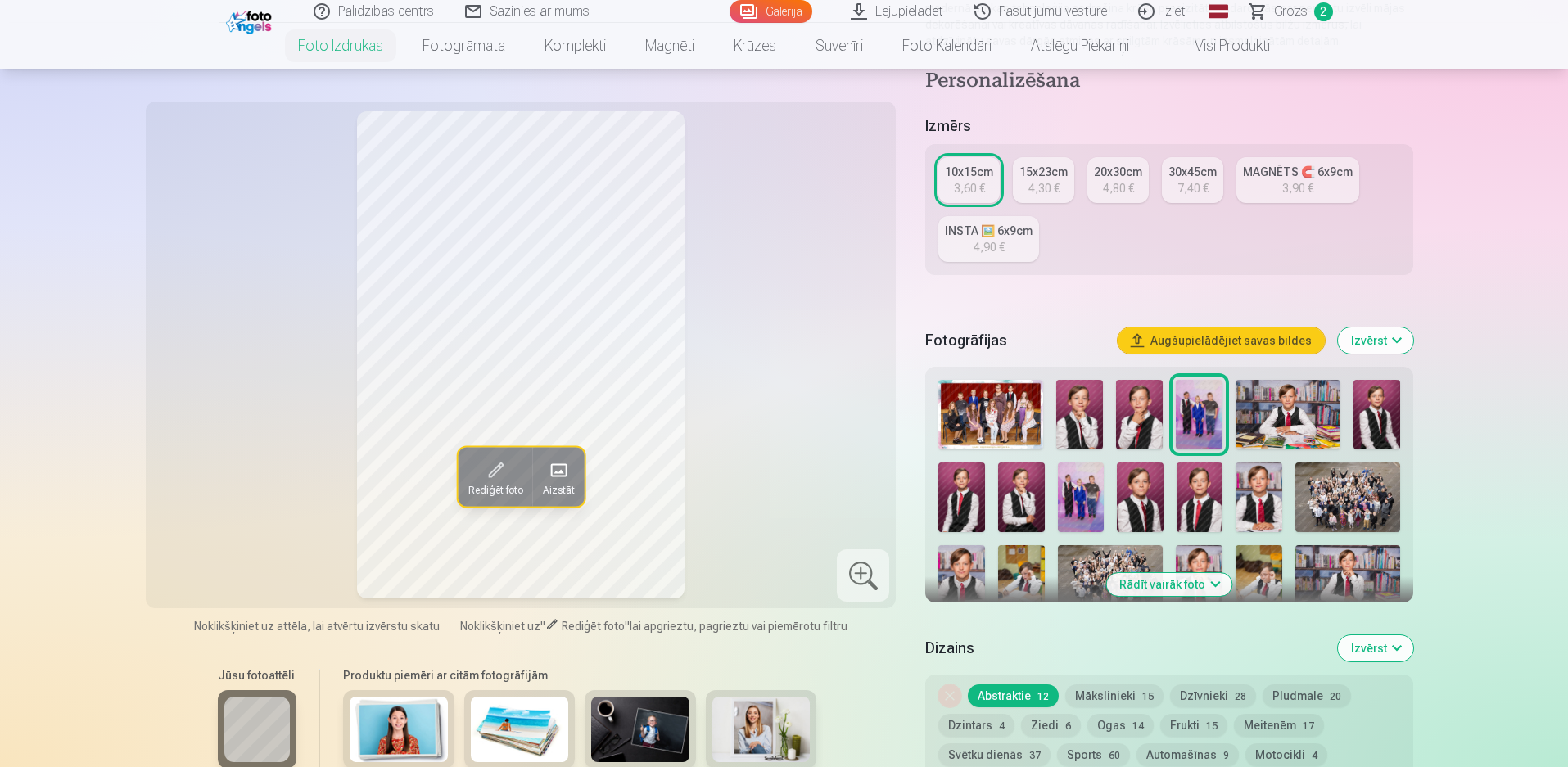
click at [1201, 577] on button "Rādīt vairāk foto" at bounding box center [1168, 584] width 126 height 23
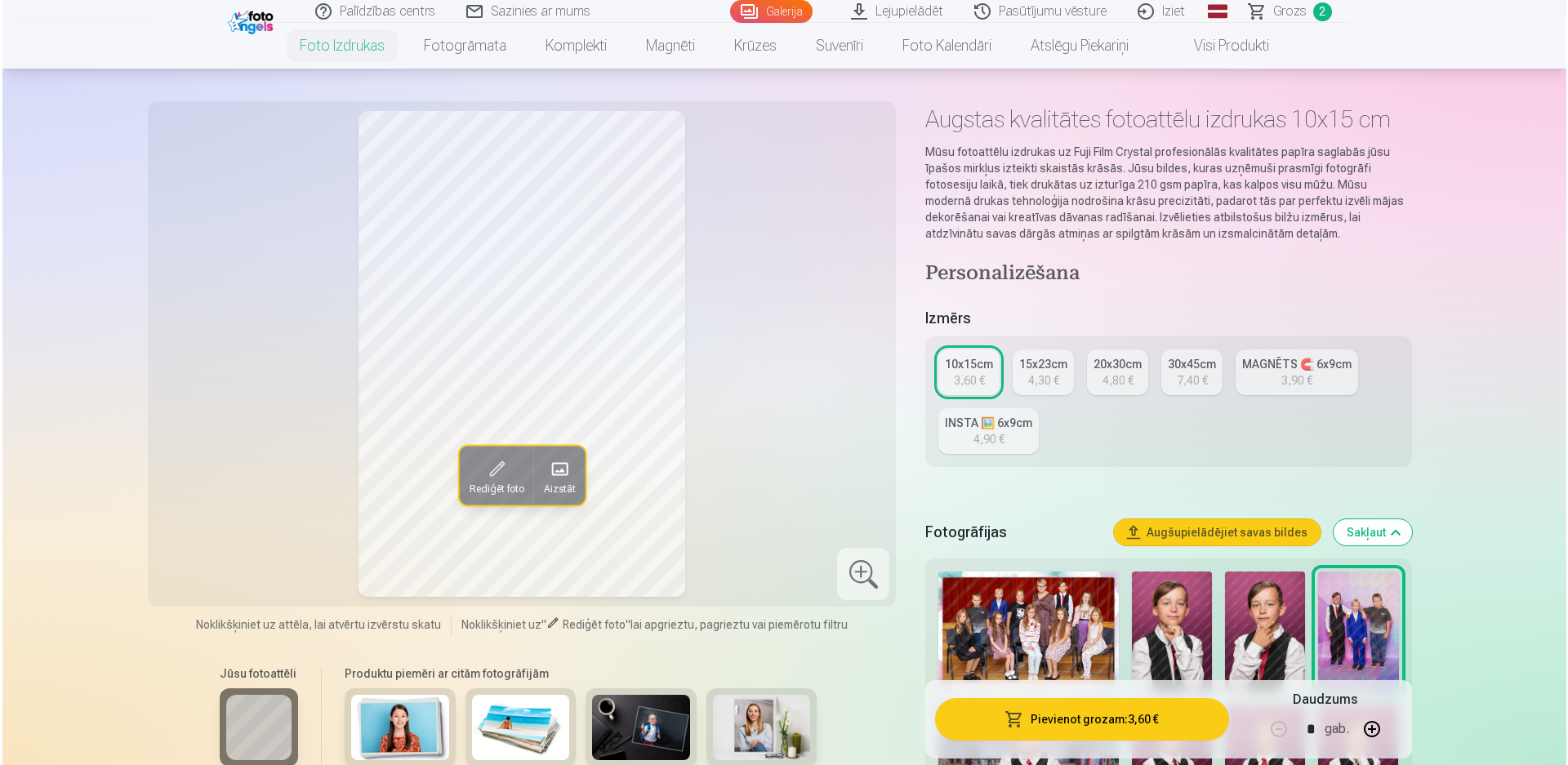
scroll to position [0, 0]
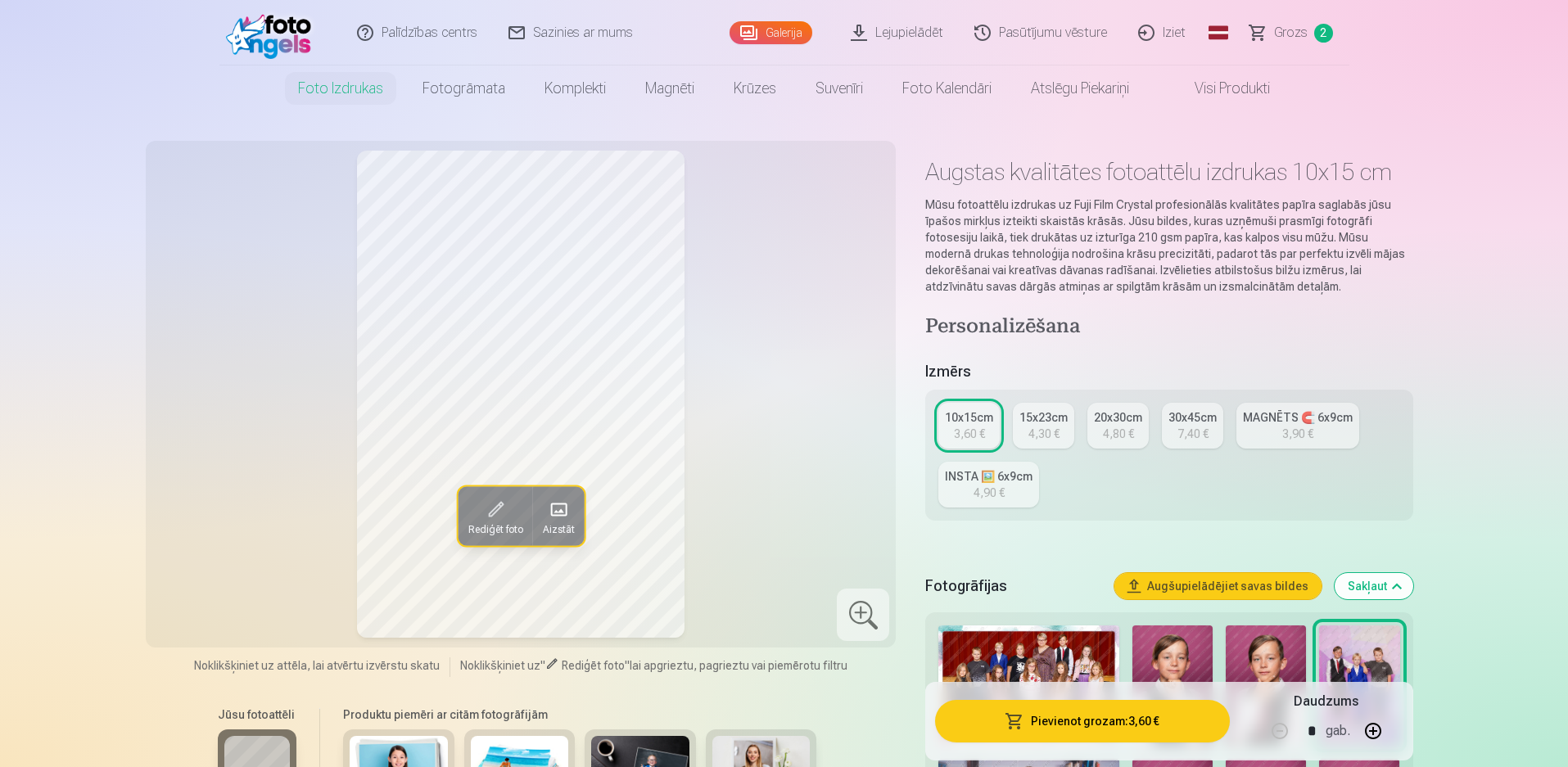
click at [1148, 714] on button "Pievienot grozam : 3,60 €" at bounding box center [1082, 720] width 294 height 43
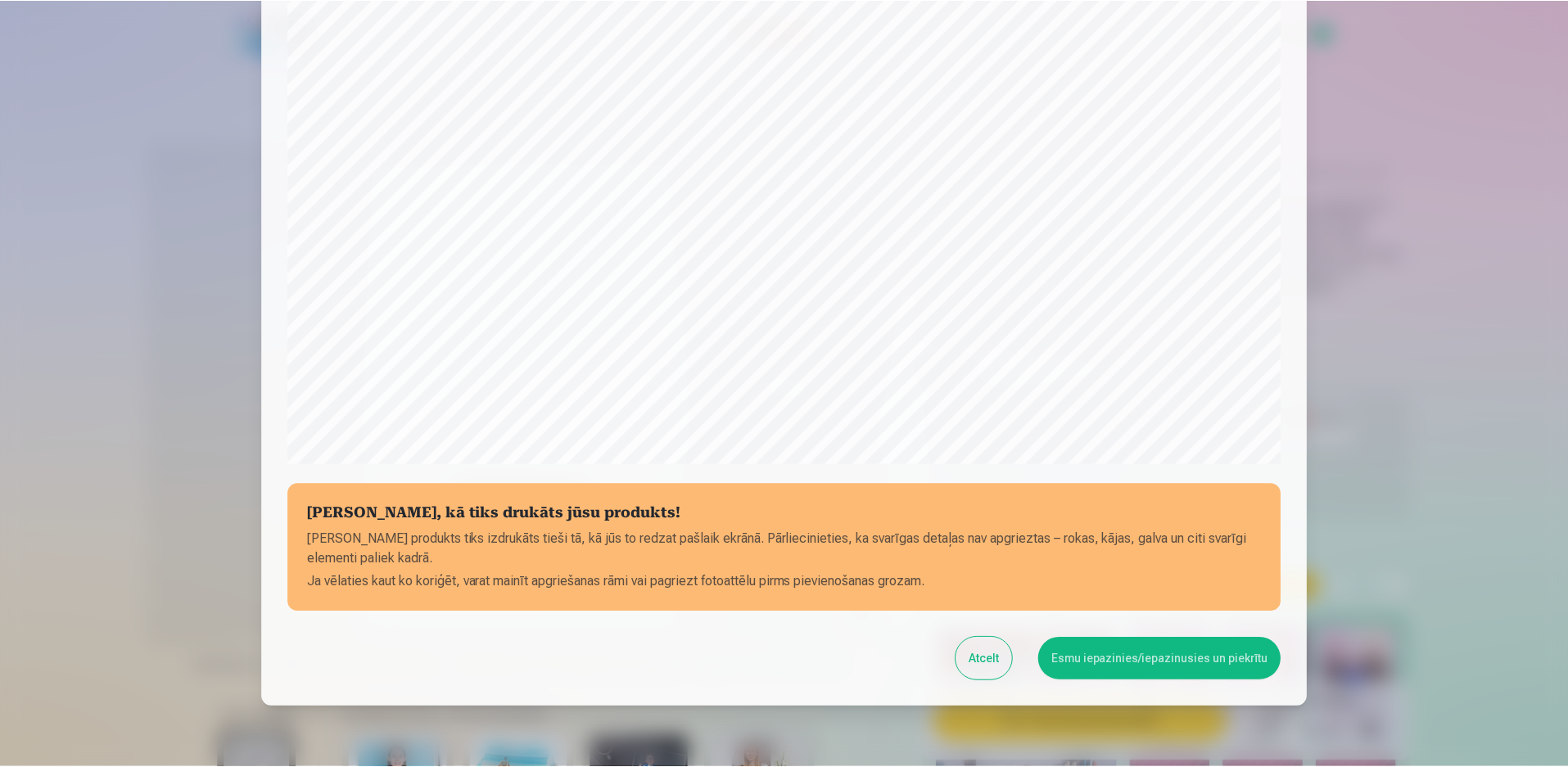
scroll to position [412, 0]
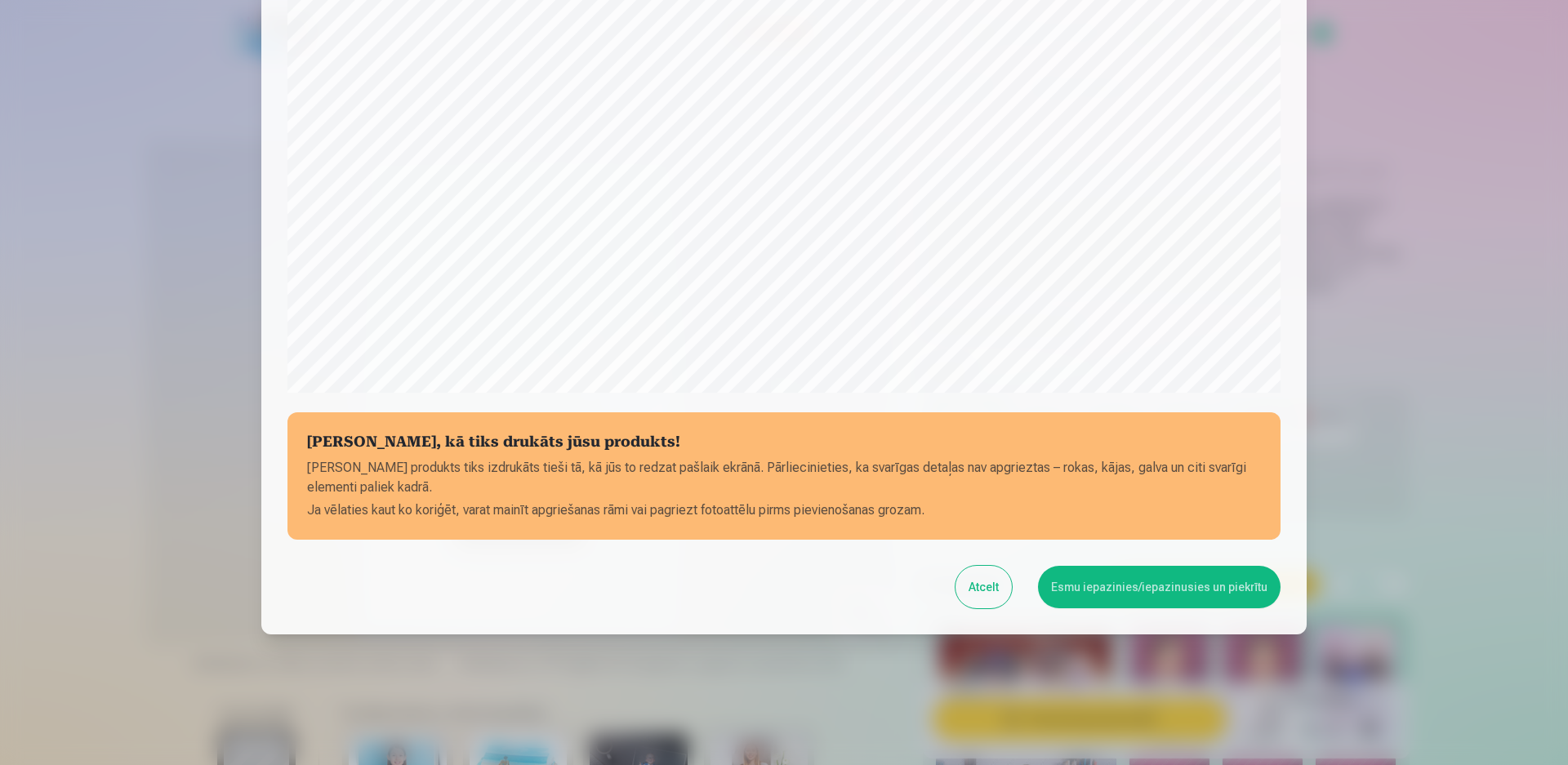
click at [1160, 585] on button "Esmu iepazinies/iepazinusies un piekrītu" at bounding box center [1159, 586] width 243 height 42
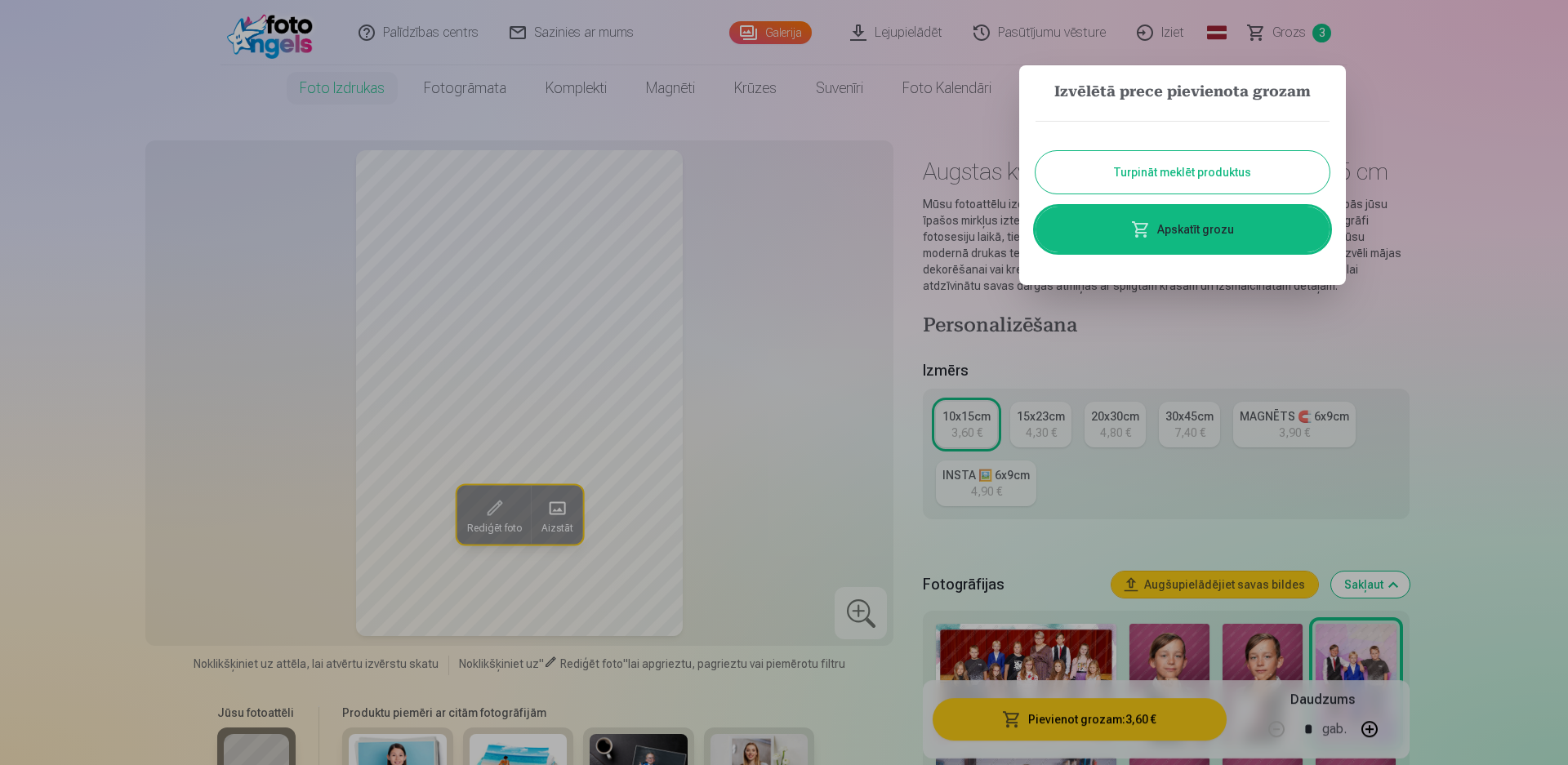
click at [1135, 176] on button "Turpināt meklēt produktus" at bounding box center [1183, 172] width 294 height 42
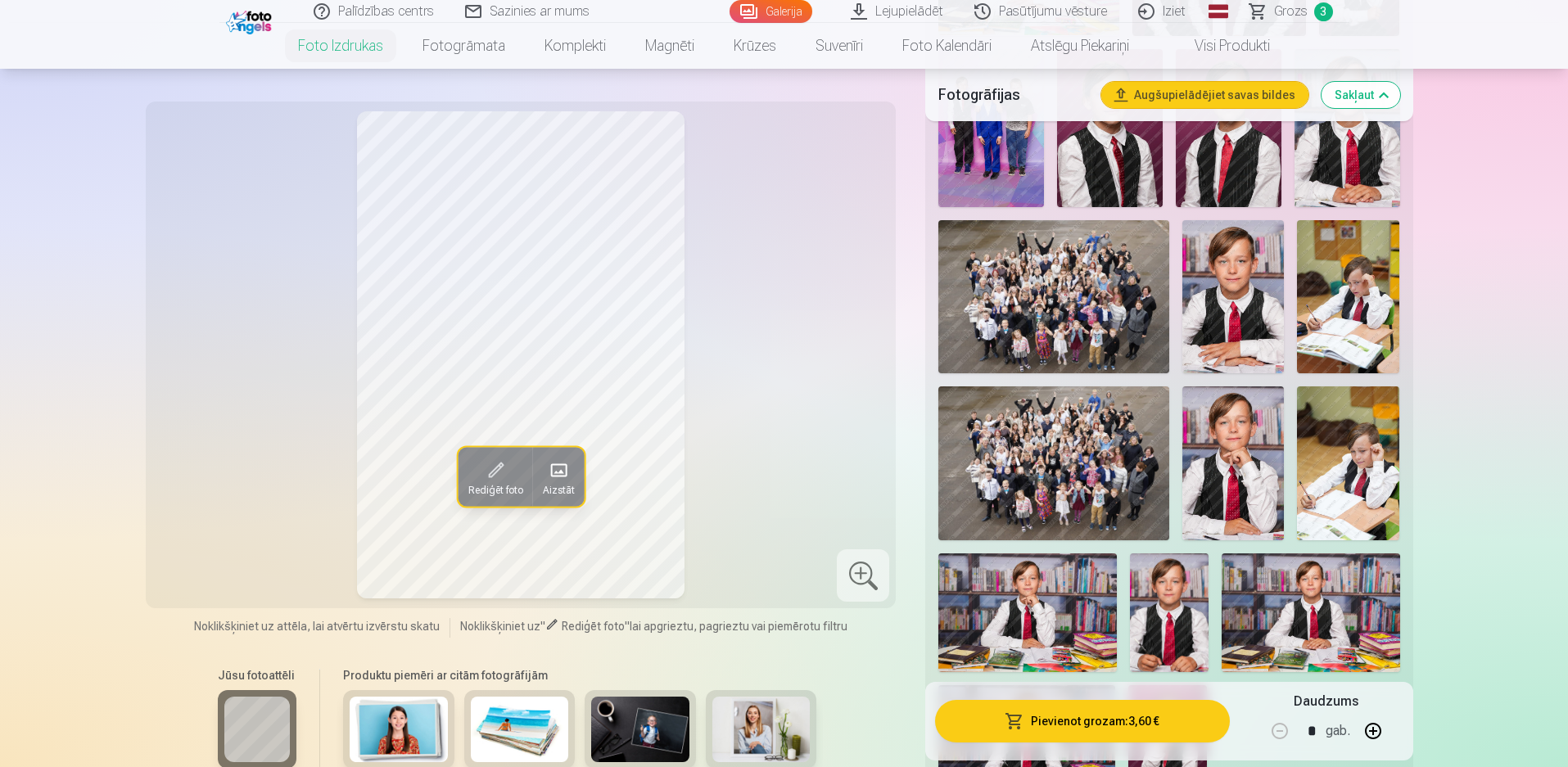
scroll to position [983, 0]
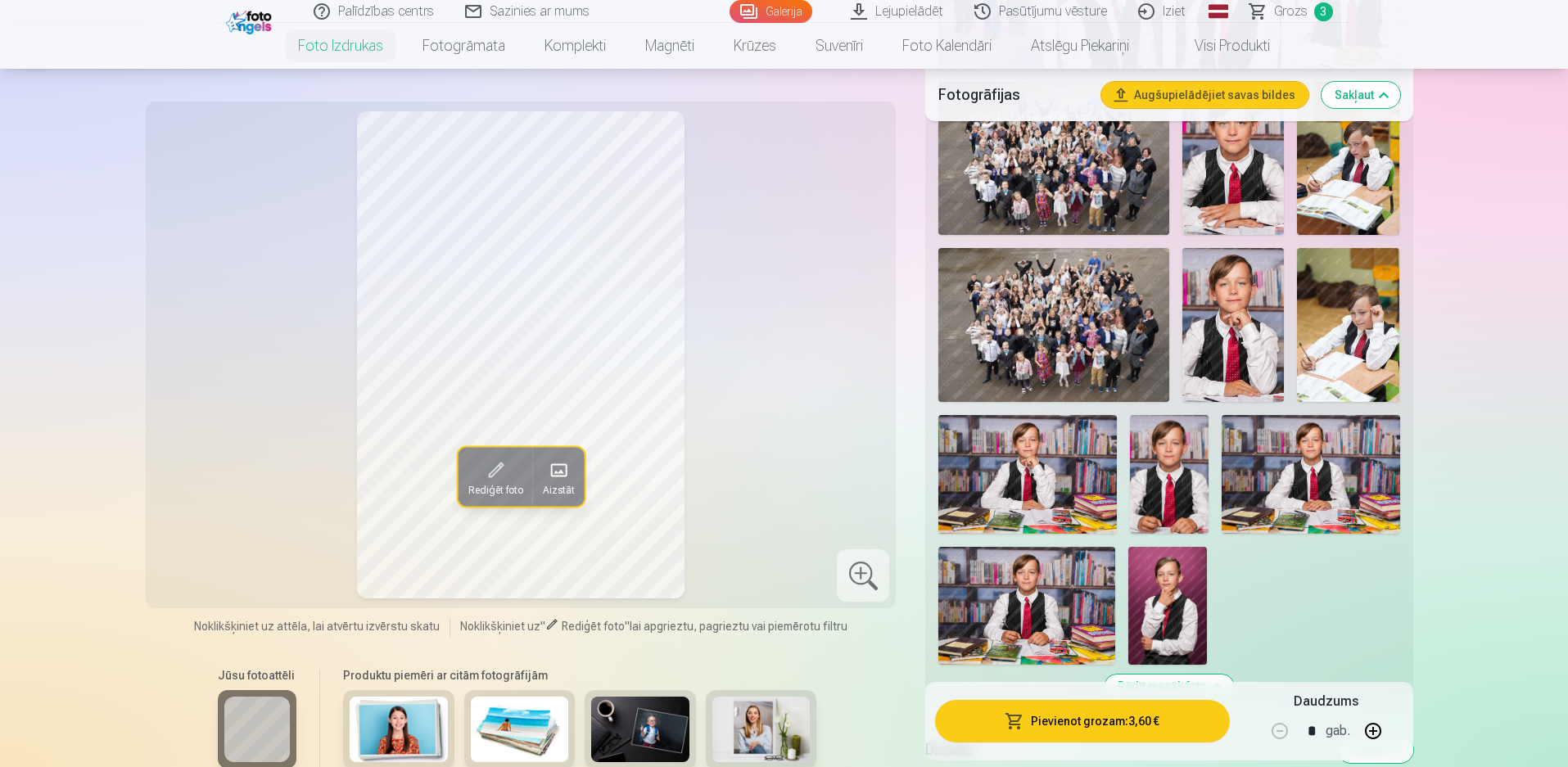
click at [1331, 477] on img at bounding box center [1310, 474] width 177 height 119
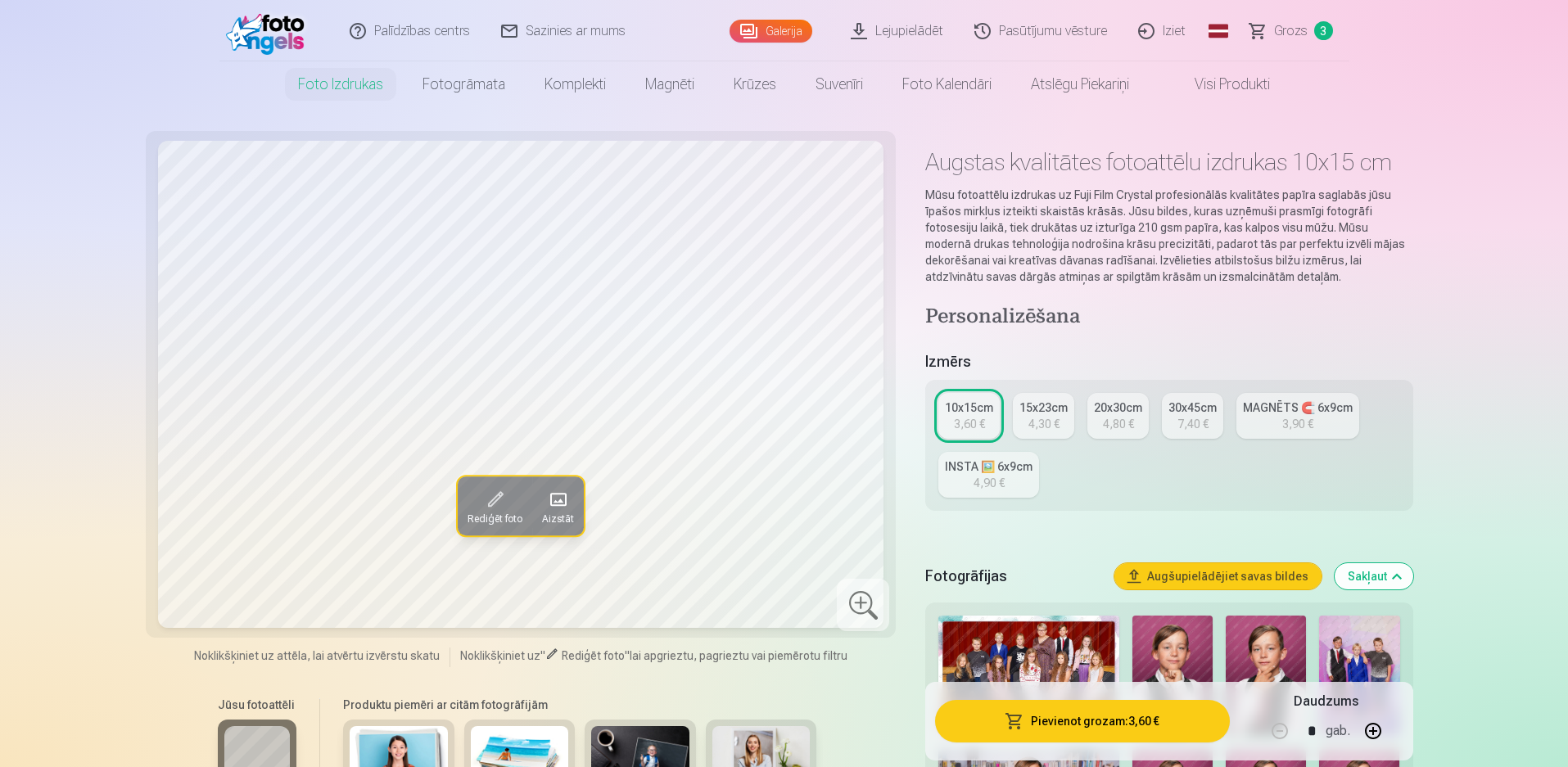
scroll to position [0, 0]
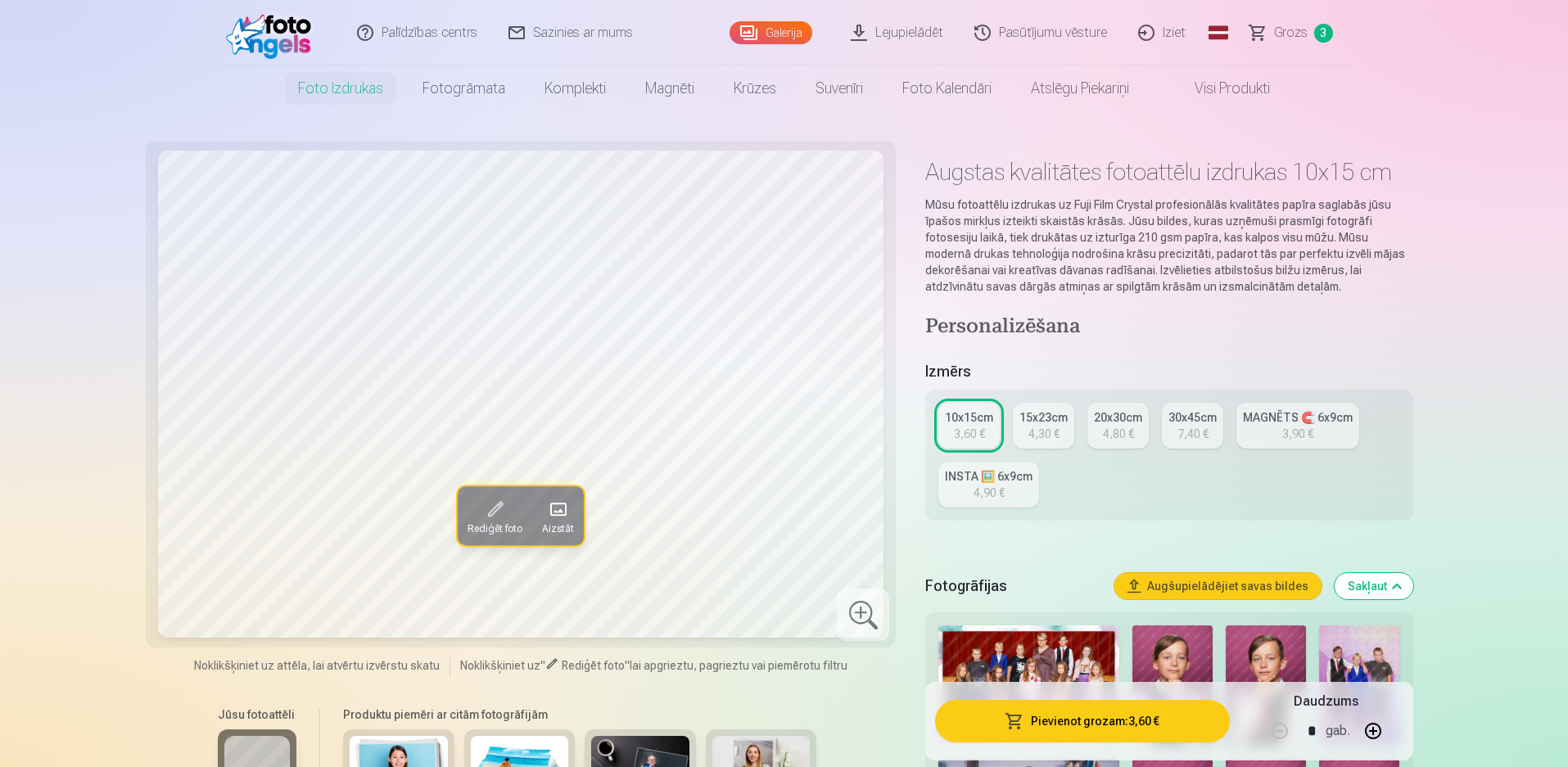
click at [1298, 35] on span "Grozs" at bounding box center [1291, 33] width 34 height 20
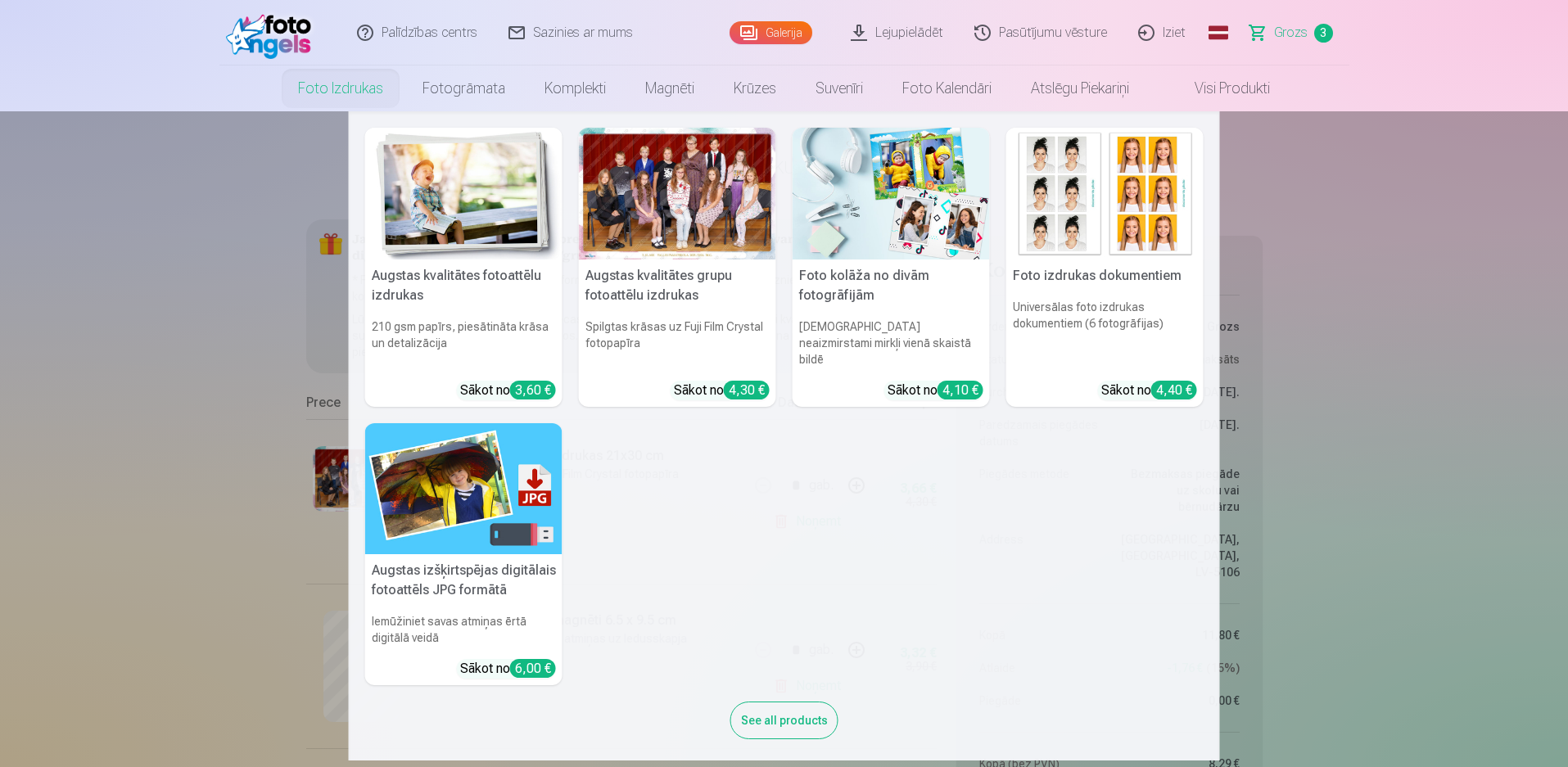
click at [465, 221] on img at bounding box center [463, 193] width 197 height 132
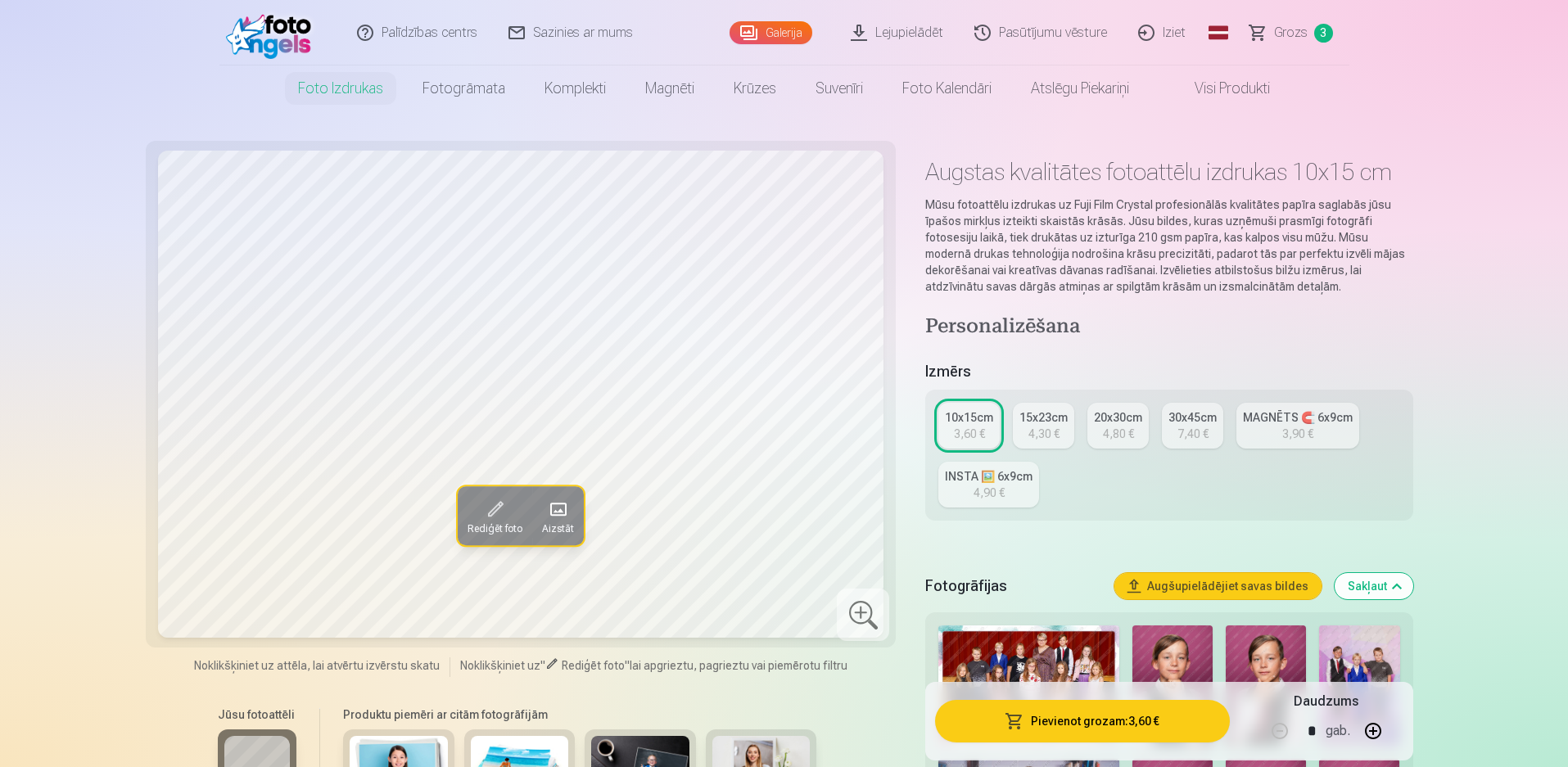
click at [1156, 721] on button "Pievienot grozam : 3,60 €" at bounding box center [1082, 720] width 294 height 43
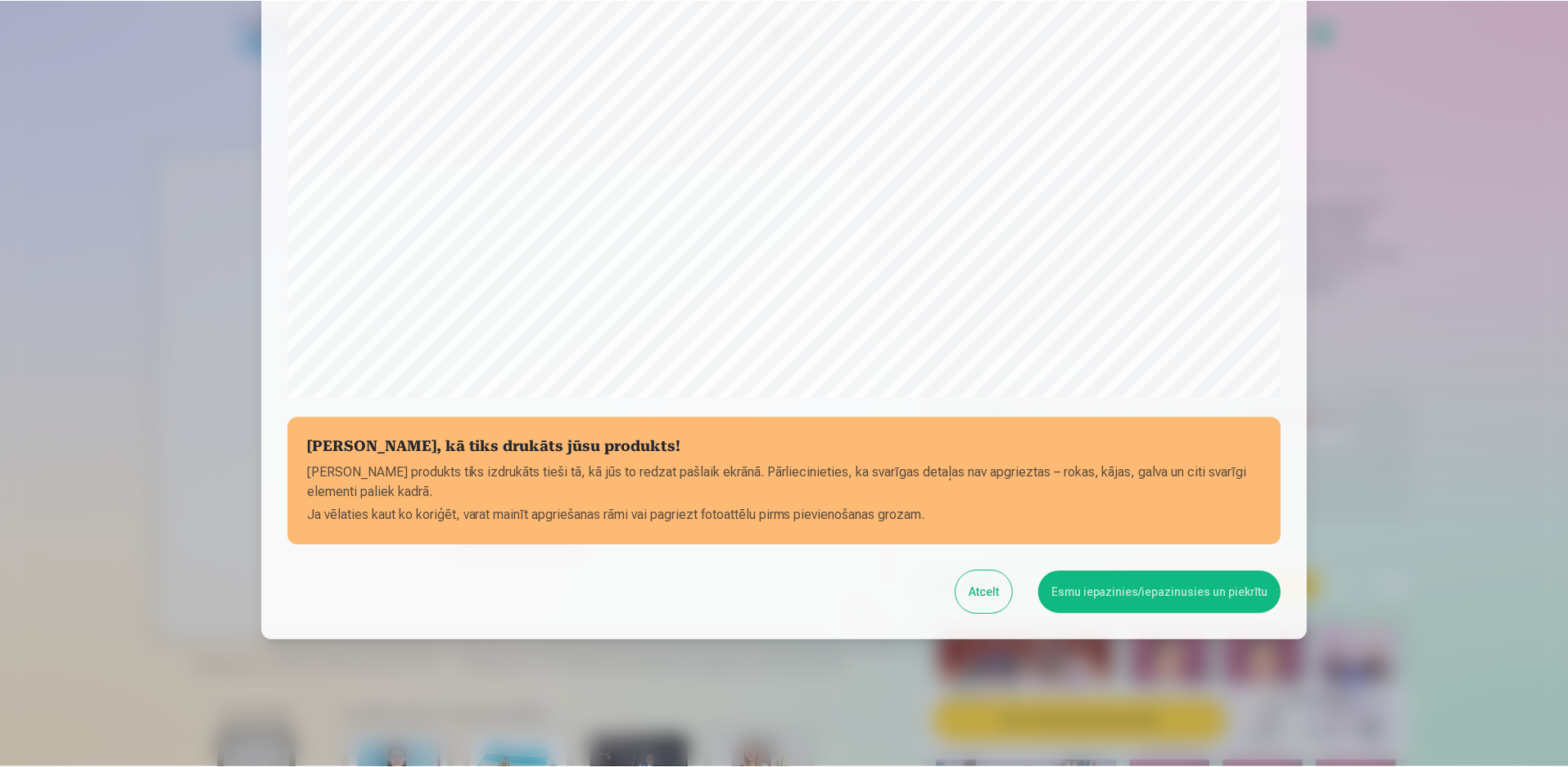
scroll to position [412, 0]
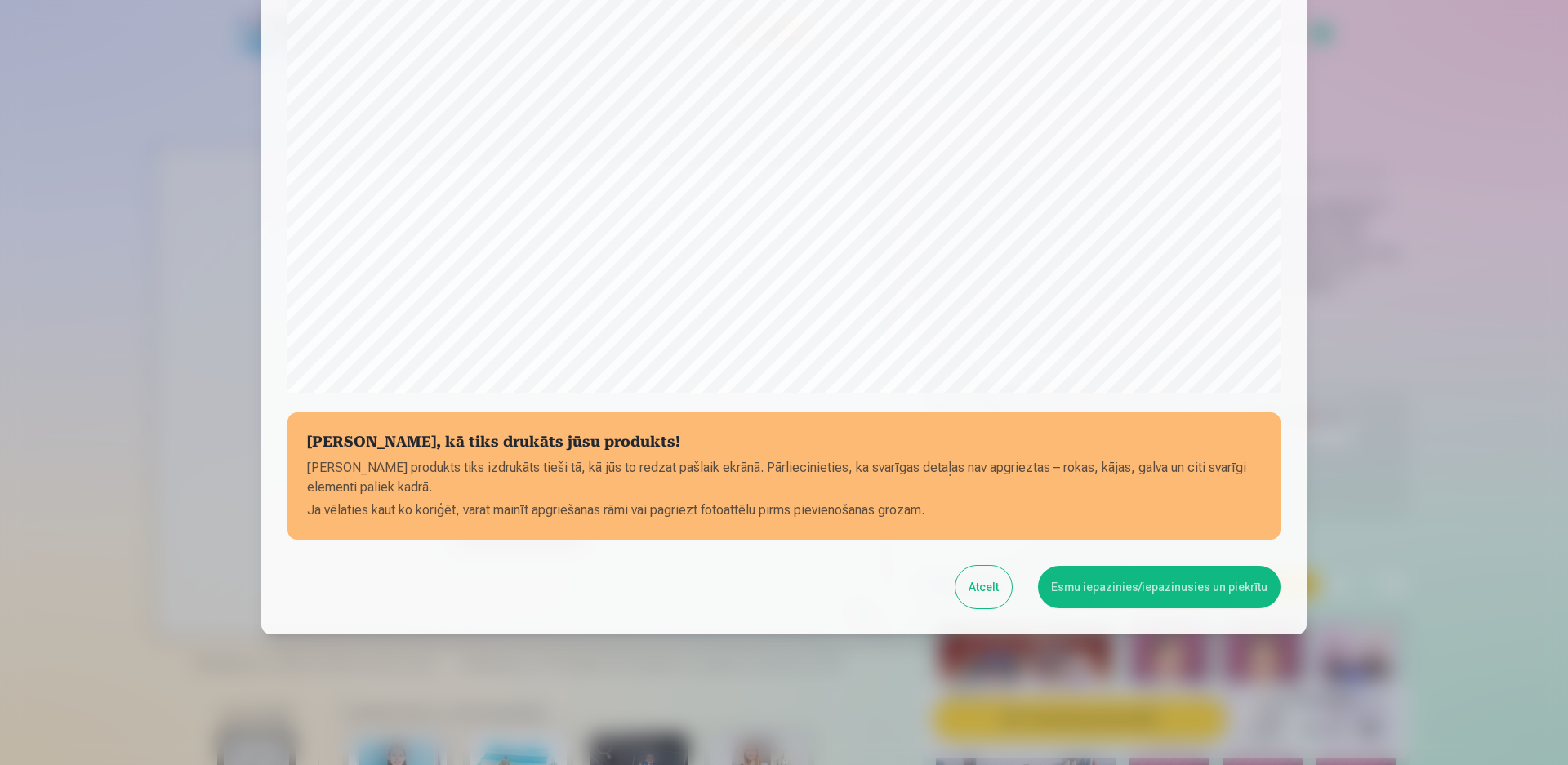
click at [1137, 583] on button "Esmu iepazinies/iepazinusies un piekrītu" at bounding box center [1159, 586] width 243 height 42
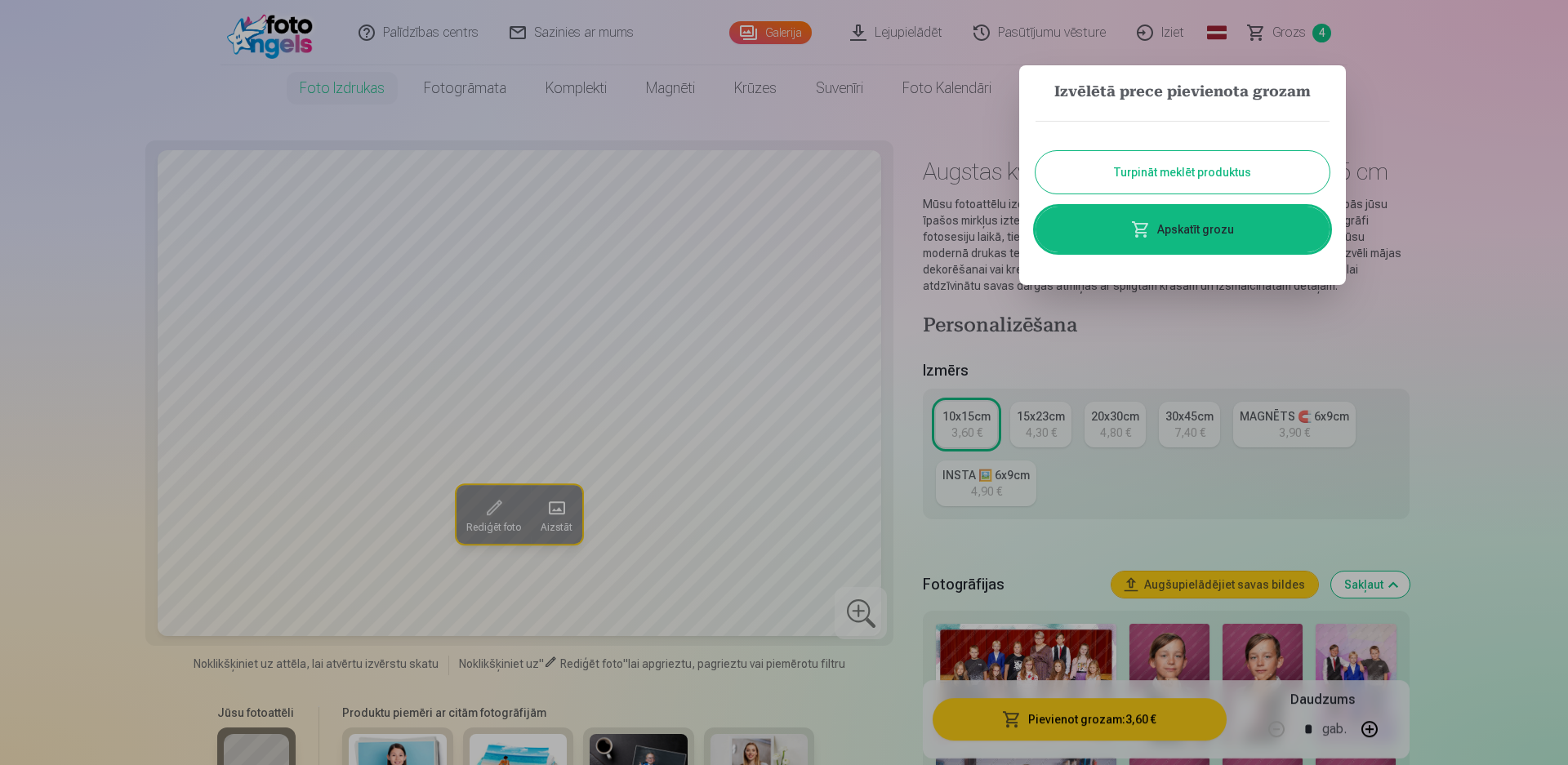
click at [1160, 157] on button "Turpināt meklēt produktus" at bounding box center [1183, 172] width 294 height 42
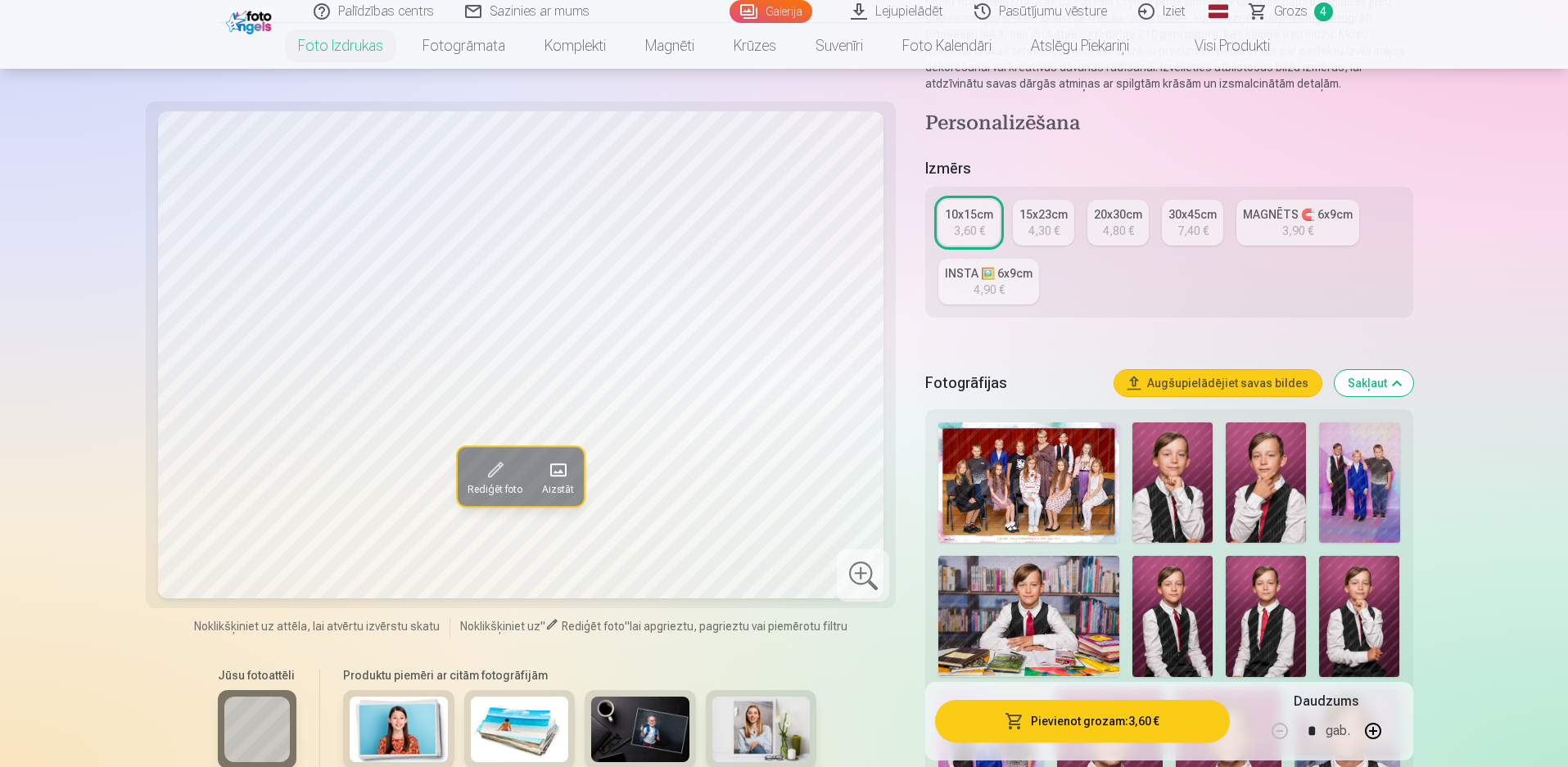
scroll to position [0, 0]
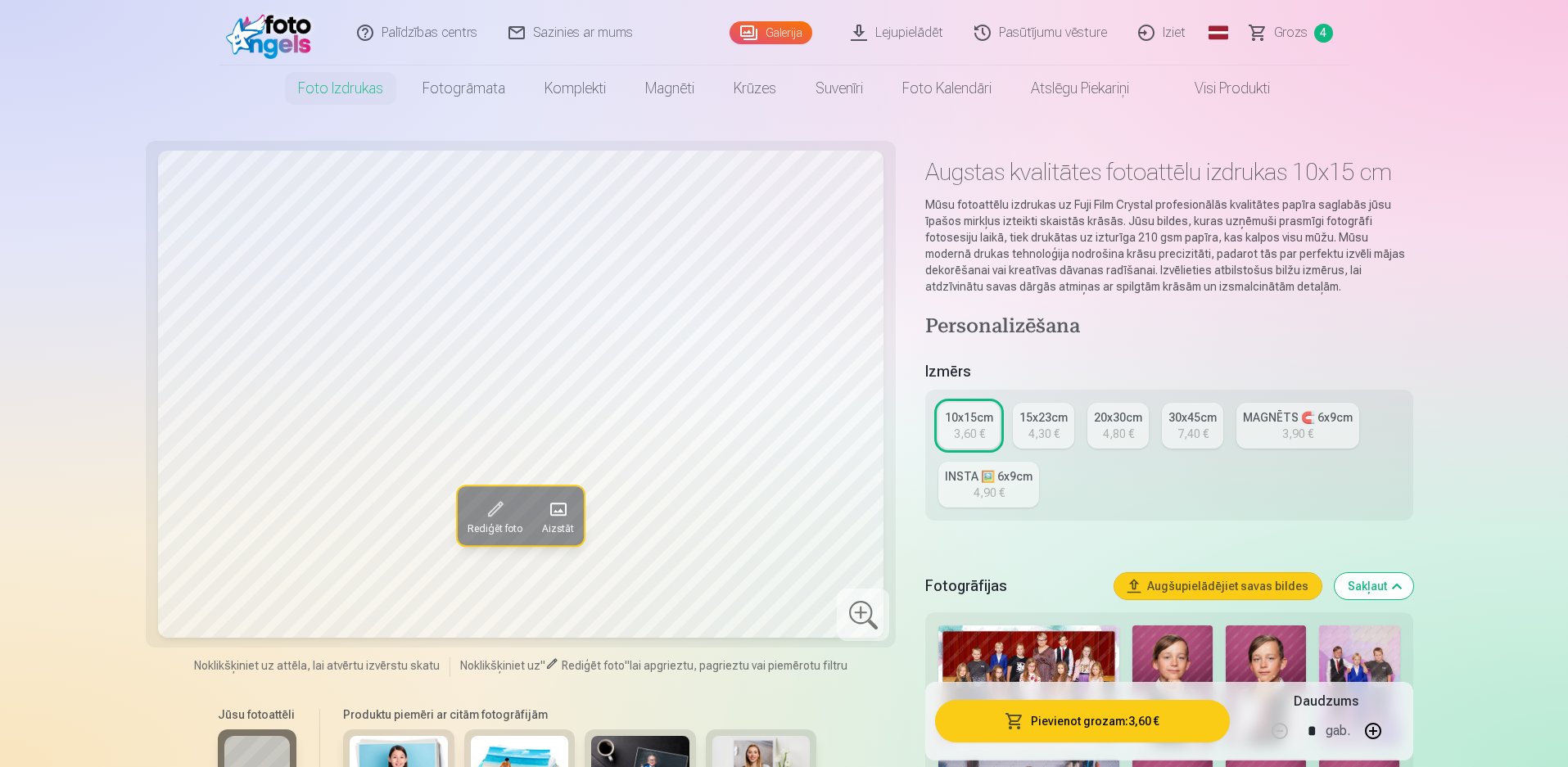
click at [1292, 32] on span "Grozs" at bounding box center [1291, 33] width 34 height 20
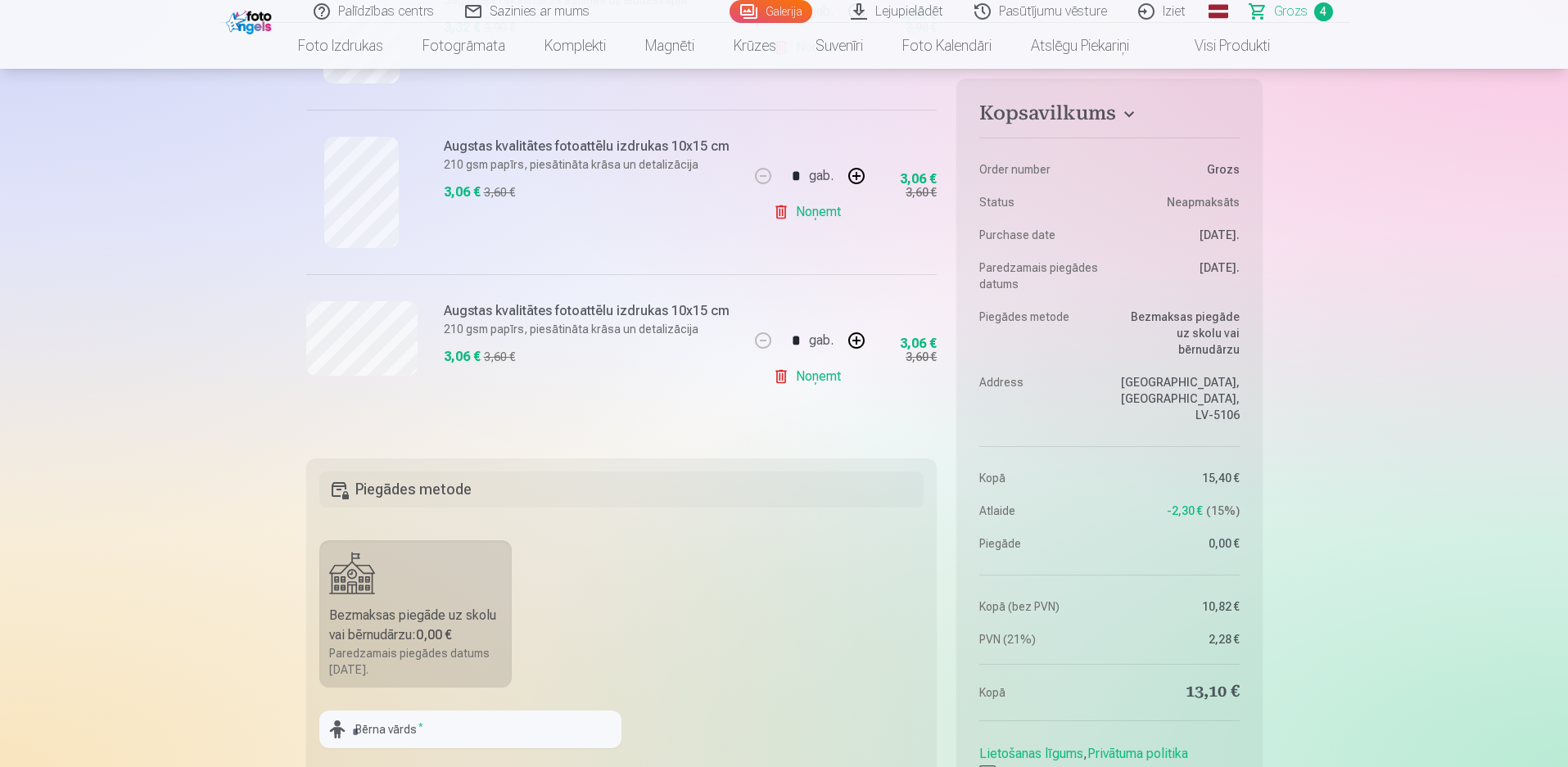
scroll to position [818, 0]
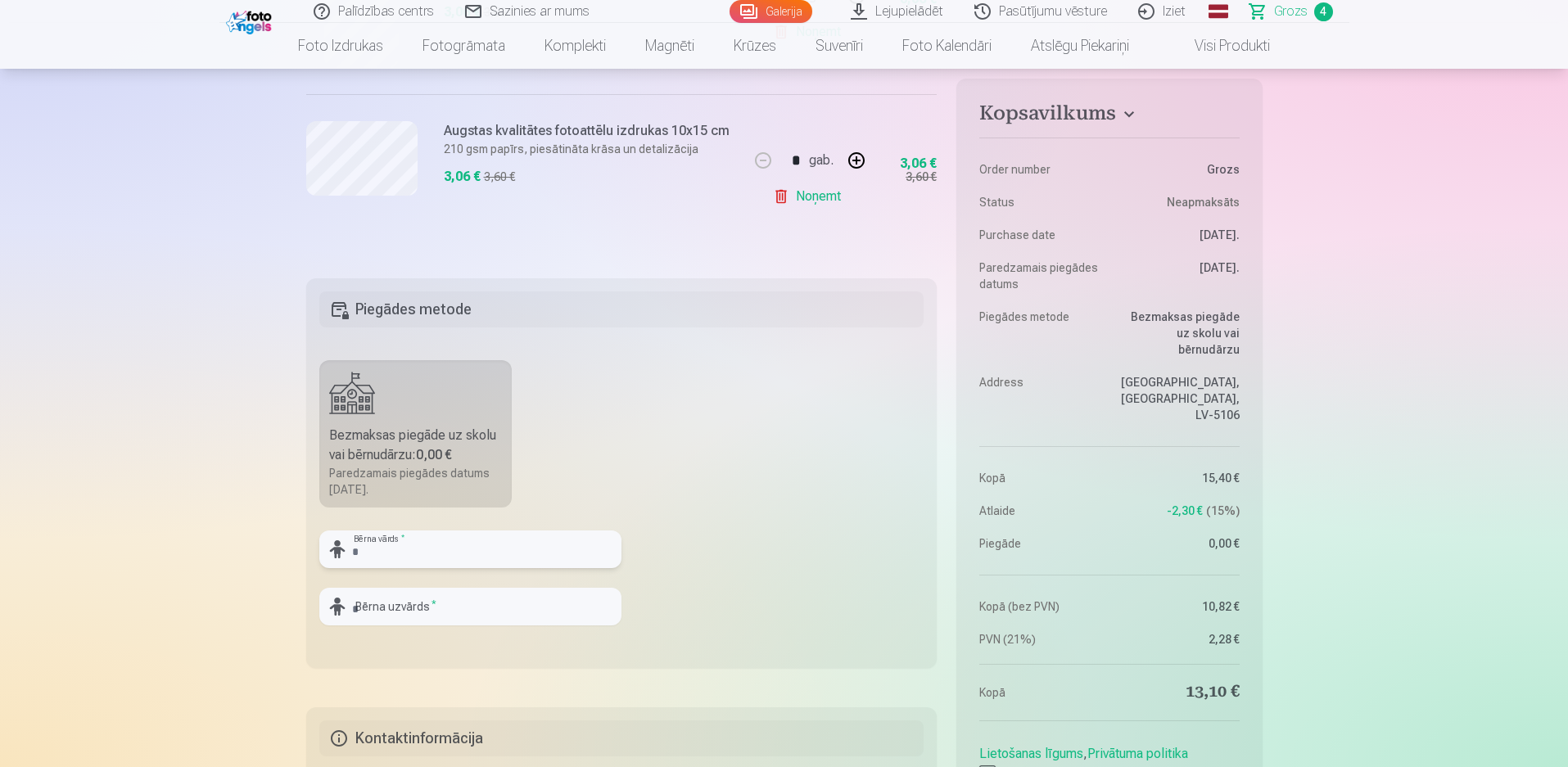
click at [596, 558] on input "text" at bounding box center [470, 549] width 302 height 38
type input "********"
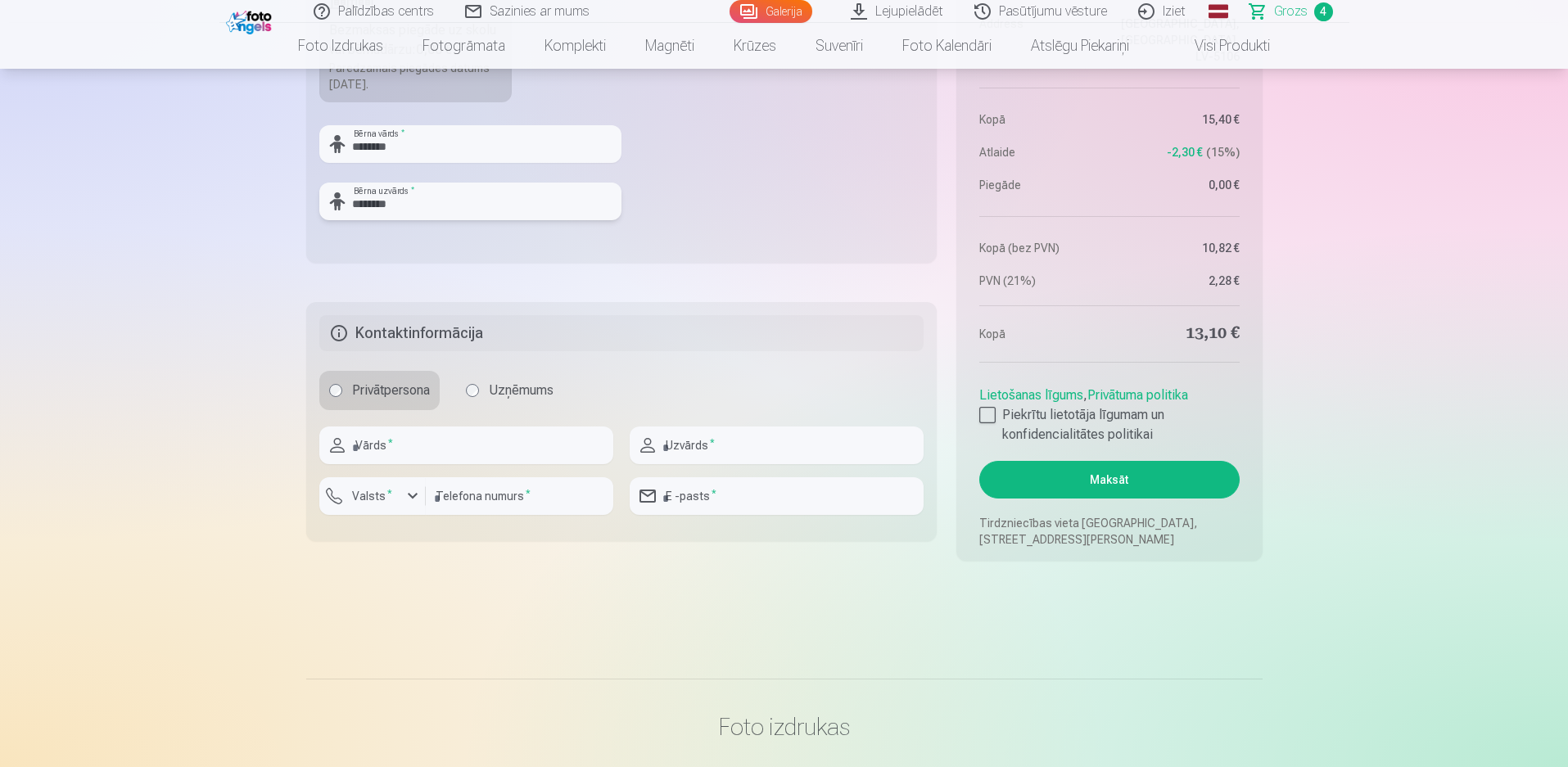
scroll to position [1309, 0]
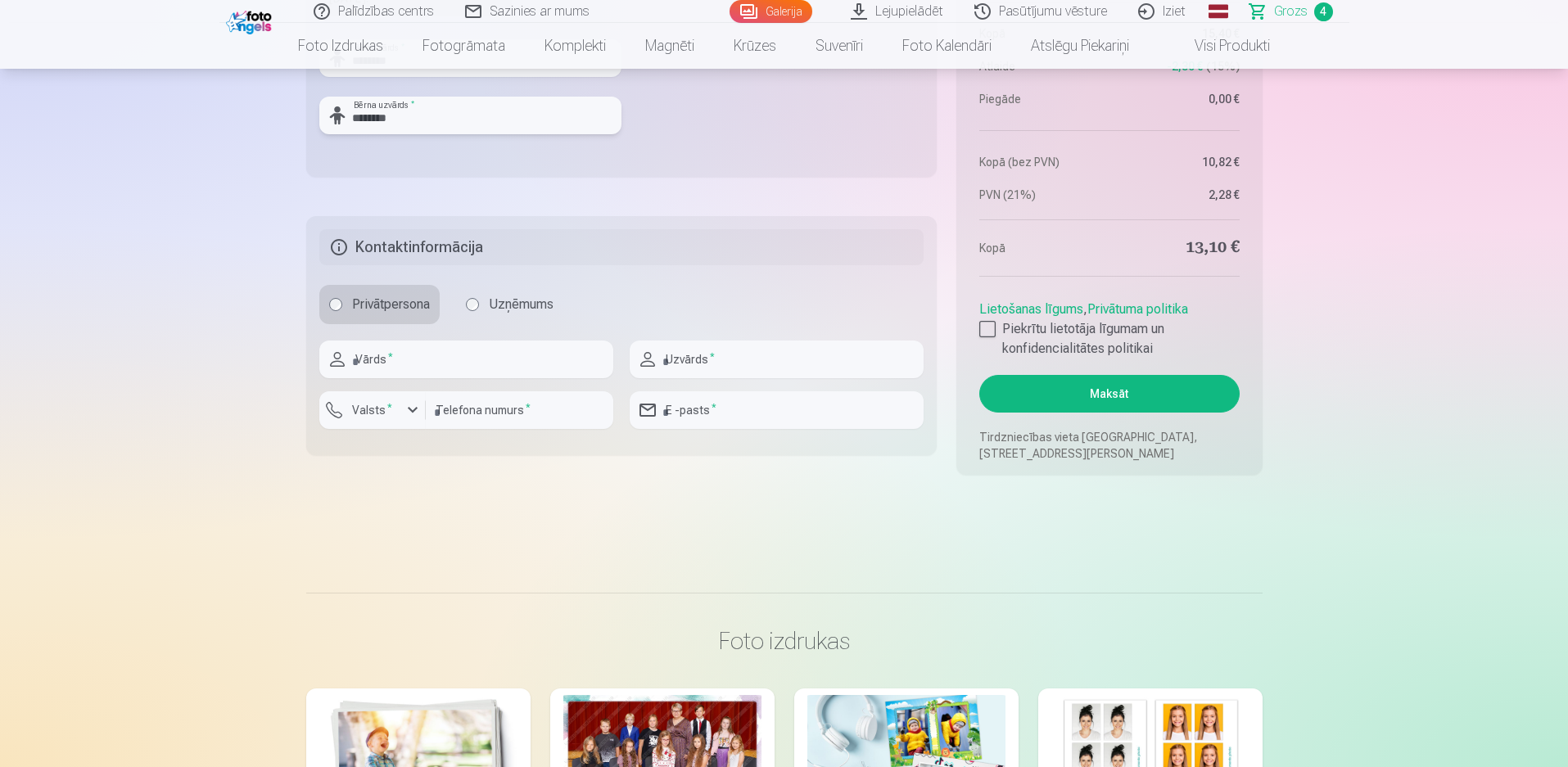
type input "********"
click at [523, 368] on input "text" at bounding box center [466, 359] width 294 height 38
type input "****"
type input "********"
click at [391, 409] on label "Valsts *" at bounding box center [372, 410] width 53 height 17
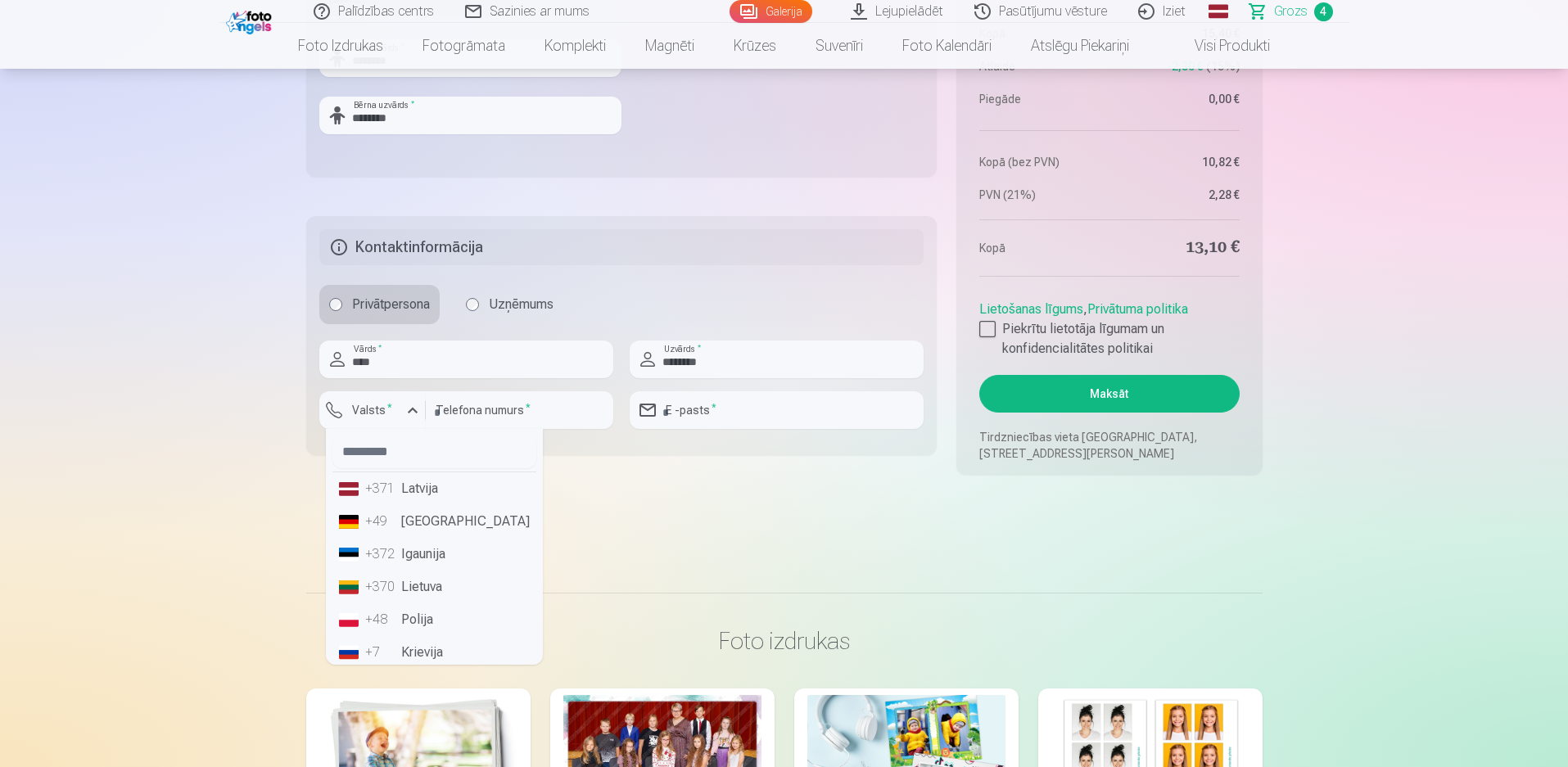
click at [422, 492] on li "+371 Latvija" at bounding box center [435, 488] width 204 height 33
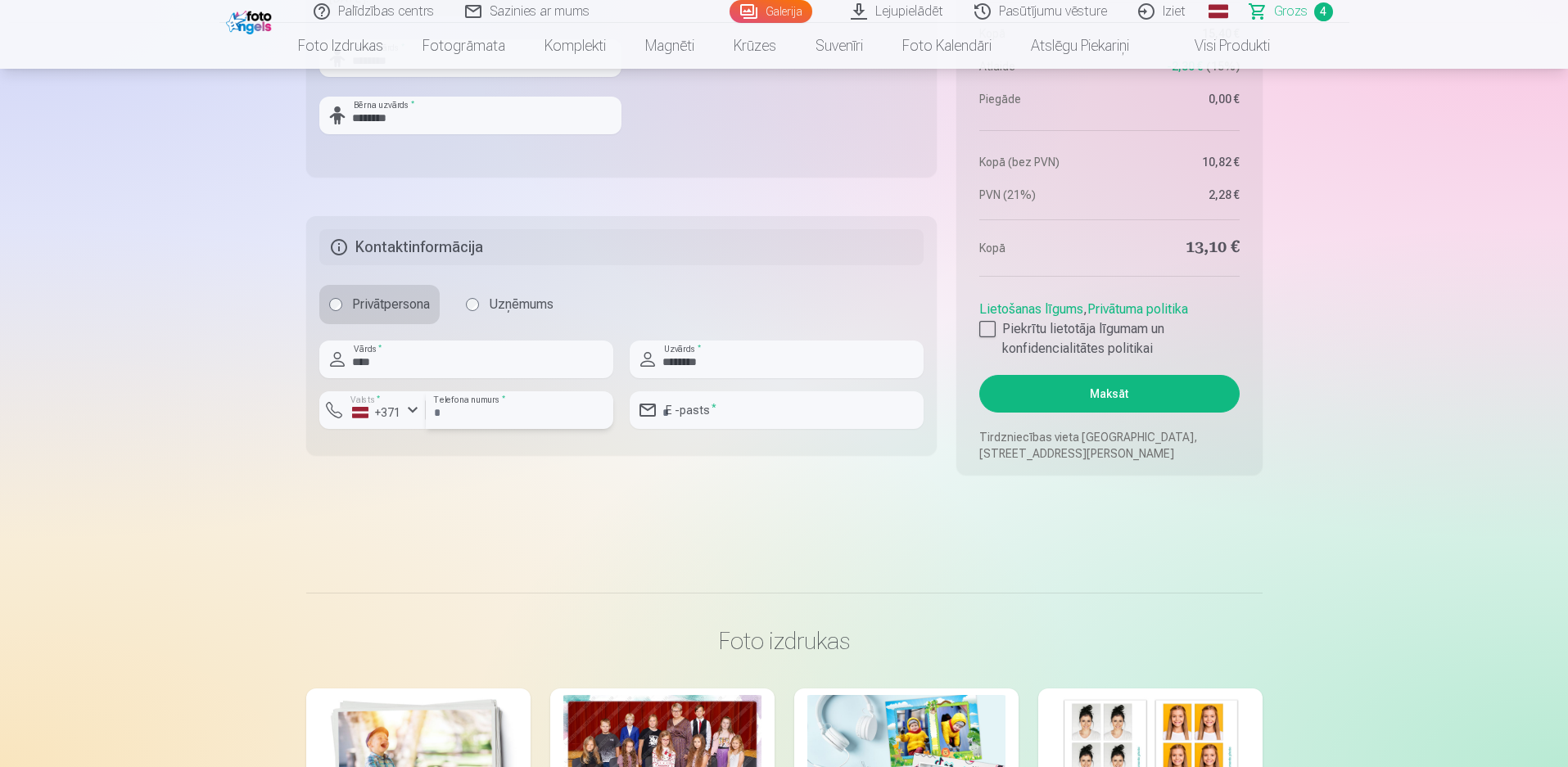
click at [462, 411] on input "number" at bounding box center [519, 410] width 187 height 38
type input "********"
click at [729, 406] on input "email" at bounding box center [776, 410] width 294 height 38
type input "**********"
click at [987, 334] on div at bounding box center [987, 329] width 17 height 17
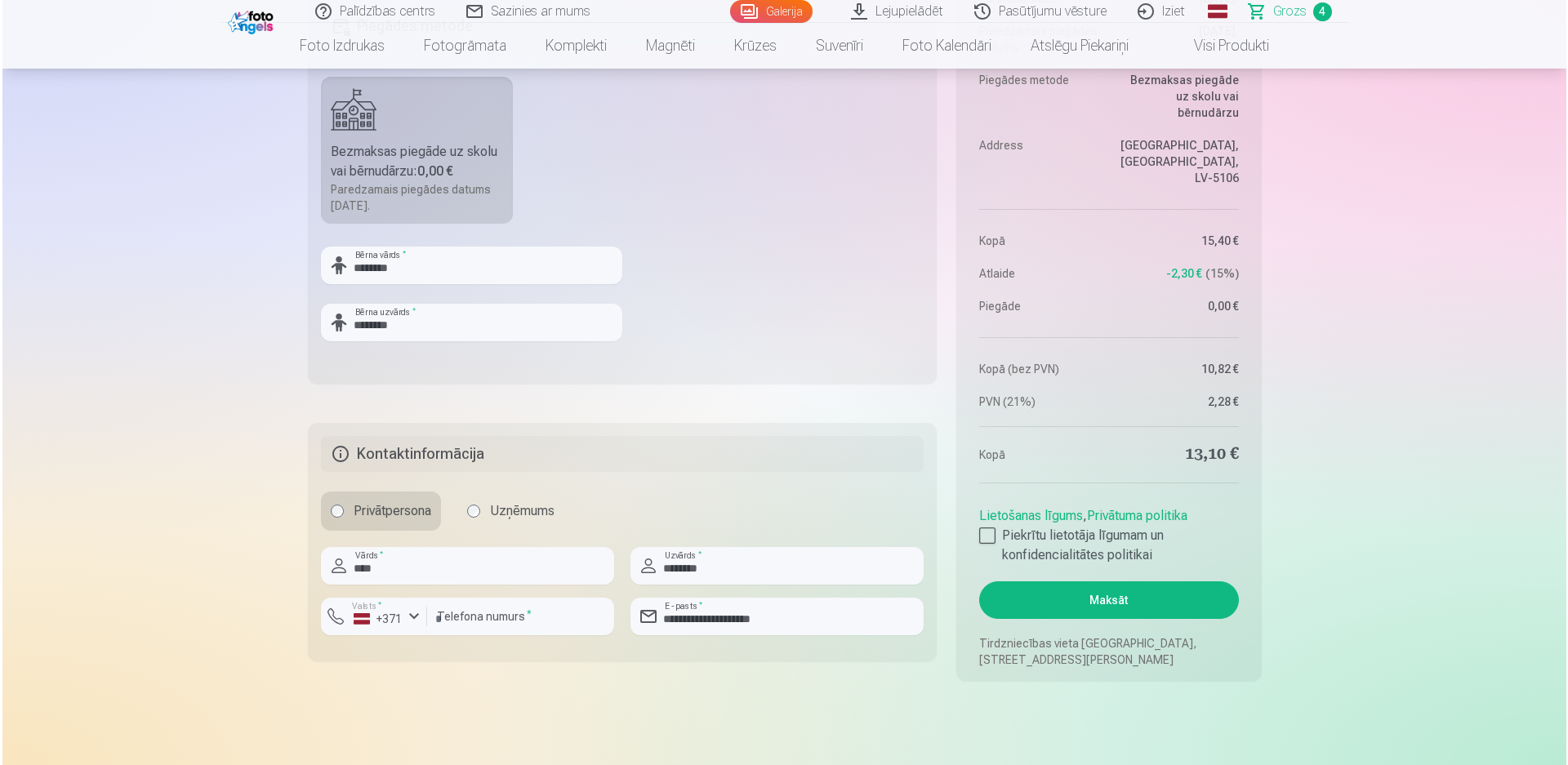
scroll to position [1143, 0]
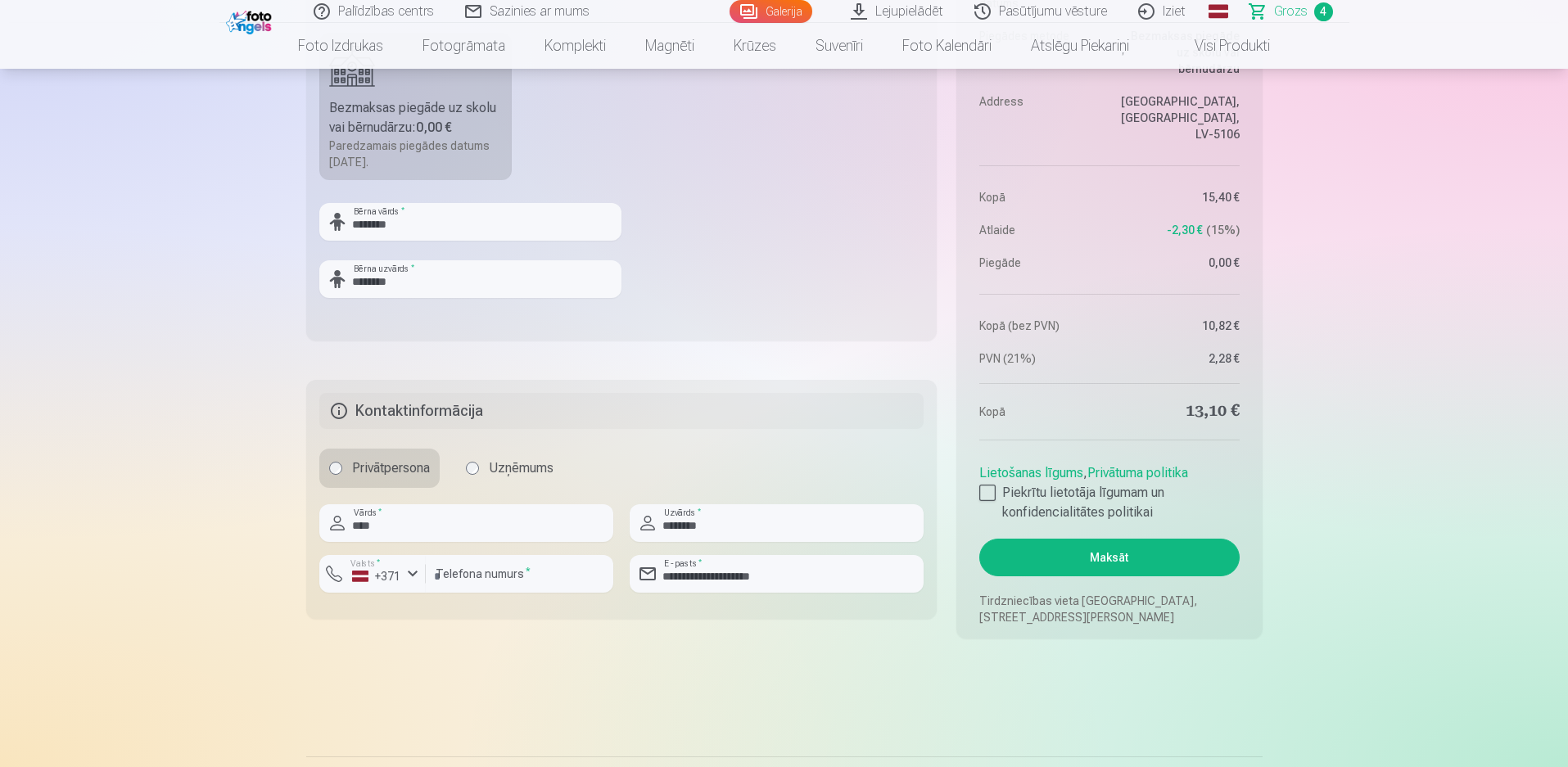
click at [1047, 547] on button "Maksāt" at bounding box center [1109, 557] width 259 height 38
